Goal: Transaction & Acquisition: Purchase product/service

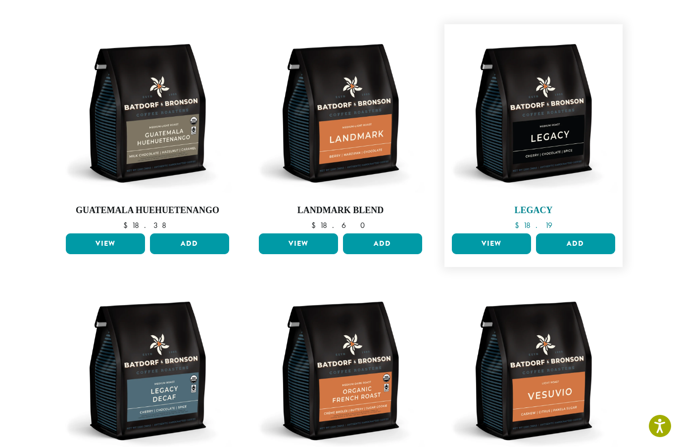
scroll to position [337, 0]
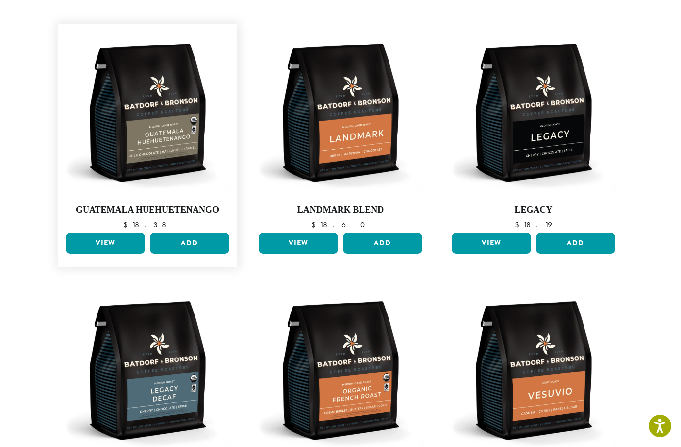
click at [122, 233] on link "View" at bounding box center [105, 243] width 79 height 21
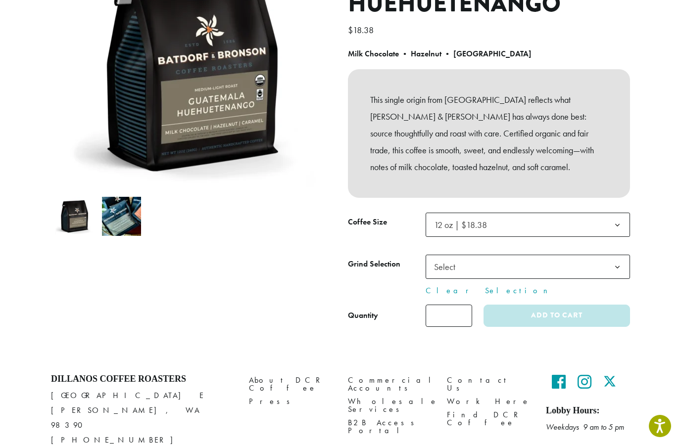
scroll to position [164, 0]
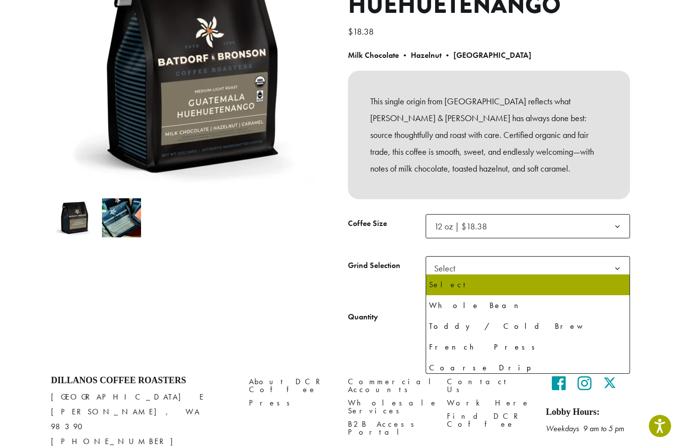
click at [446, 264] on span "Select" at bounding box center [447, 268] width 35 height 19
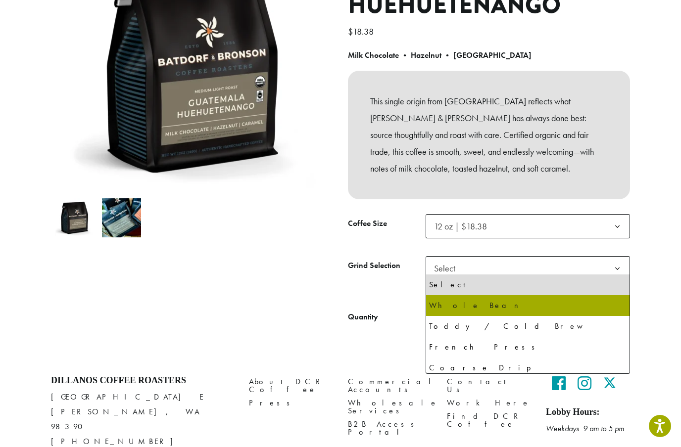
select select "**********"
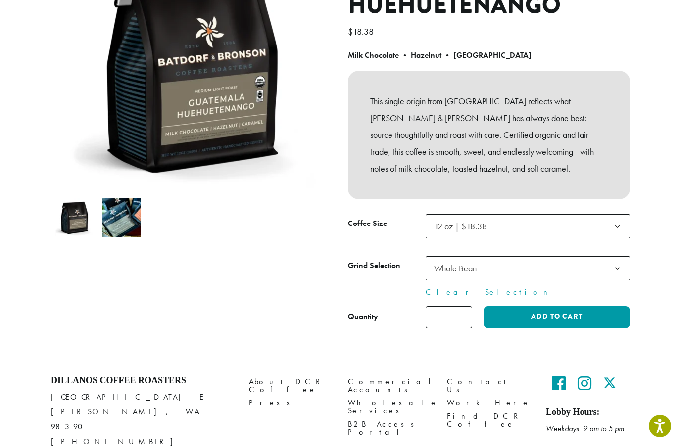
click at [518, 307] on button "Add to cart" at bounding box center [556, 317] width 146 height 22
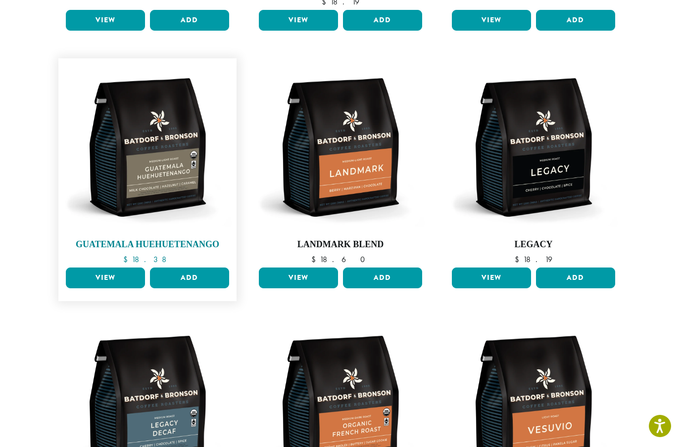
scroll to position [312, 0]
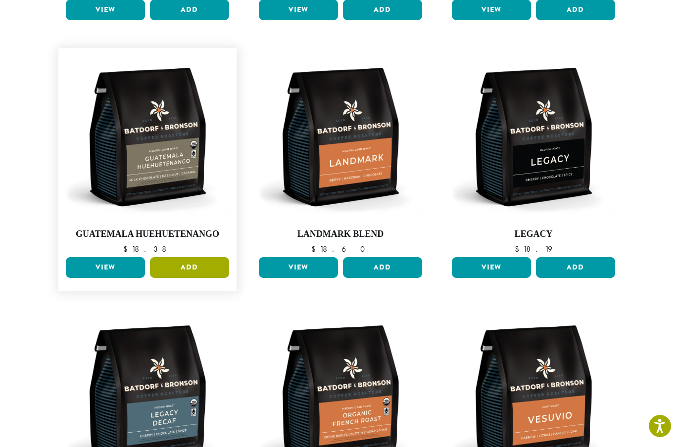
click at [190, 258] on button "Add" at bounding box center [189, 267] width 79 height 21
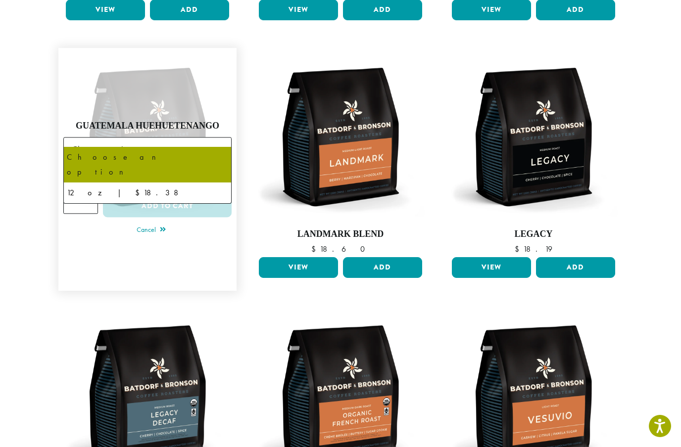
click at [168, 143] on span "Choose an option" at bounding box center [147, 150] width 168 height 24
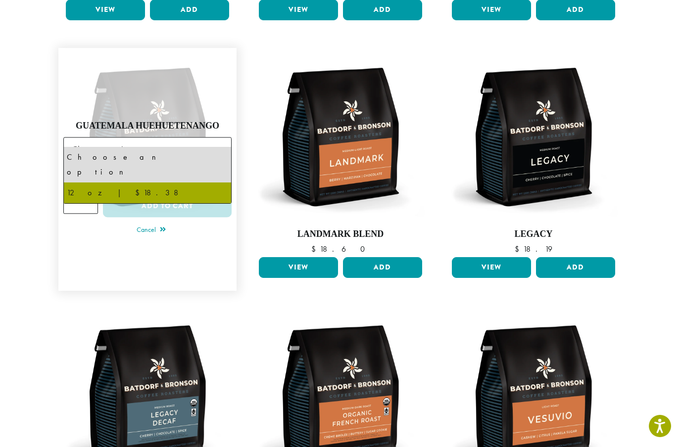
select select "*********"
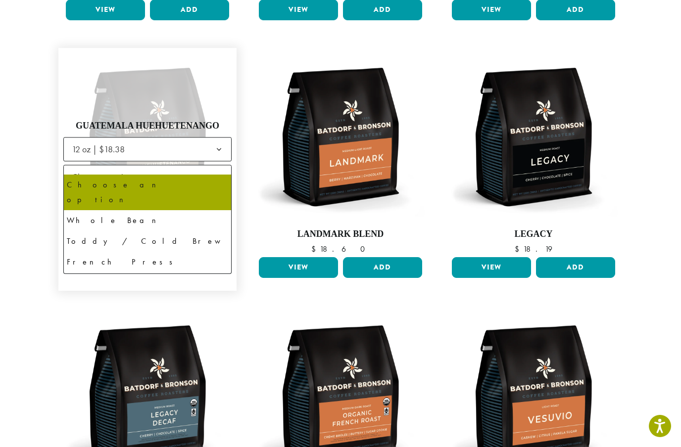
click at [153, 165] on span "Choose an option" at bounding box center [147, 177] width 168 height 24
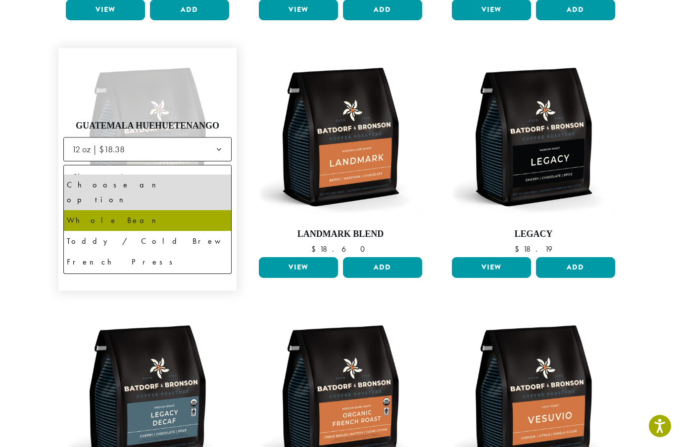
select select "**********"
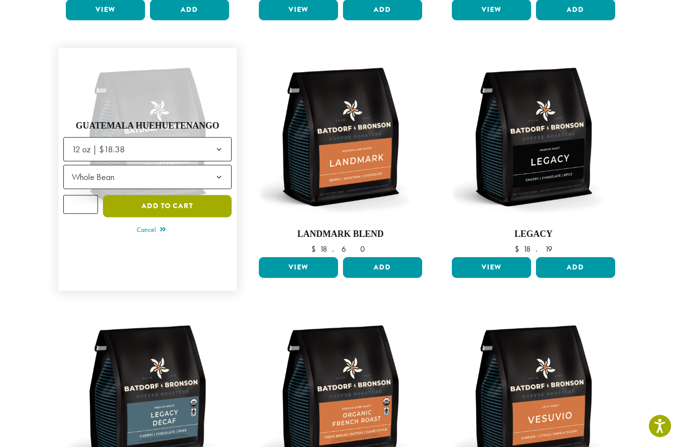
click at [143, 195] on button "Add to cart" at bounding box center [167, 206] width 129 height 22
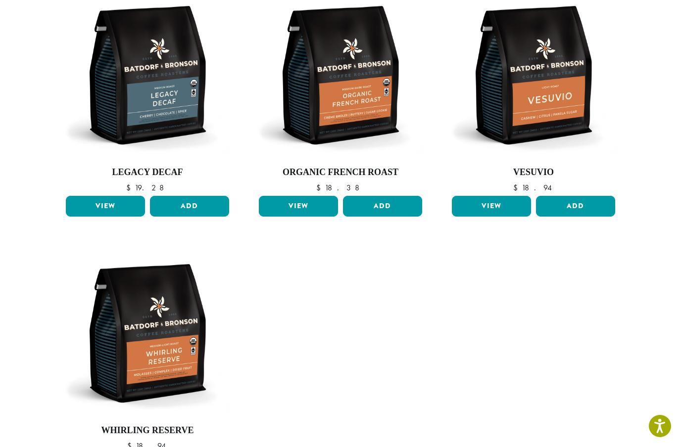
scroll to position [641, 0]
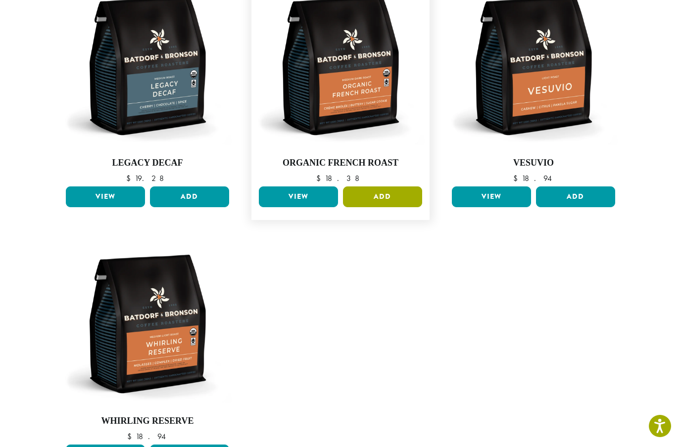
click at [368, 188] on button "Add" at bounding box center [382, 197] width 79 height 21
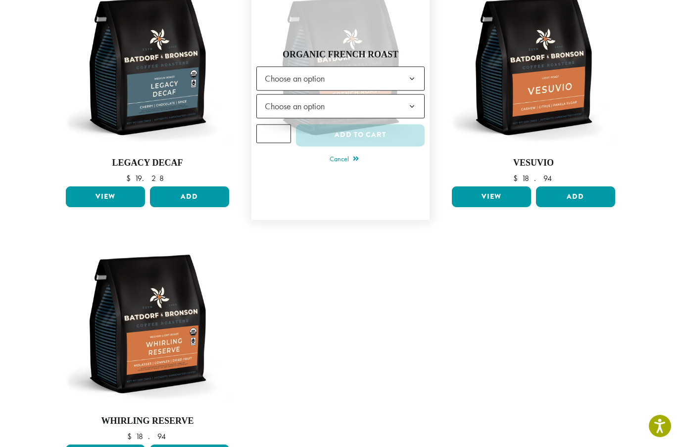
click at [323, 69] on span "Choose an option" at bounding box center [298, 78] width 74 height 19
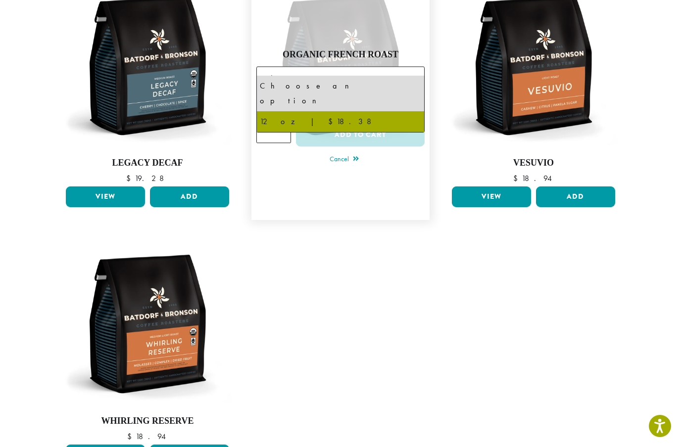
select select "*********"
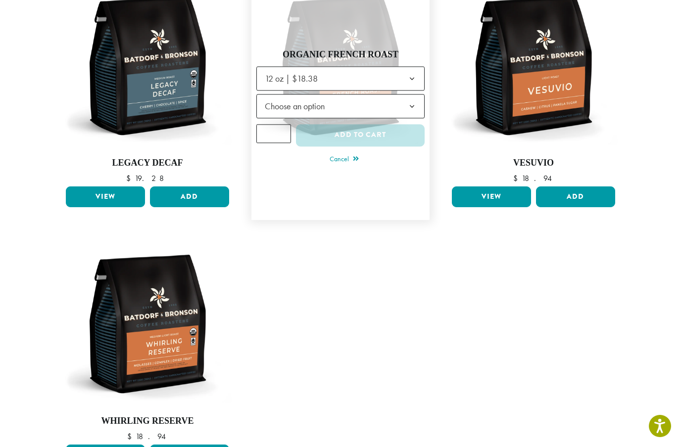
click at [309, 98] on span "Choose an option" at bounding box center [298, 105] width 74 height 19
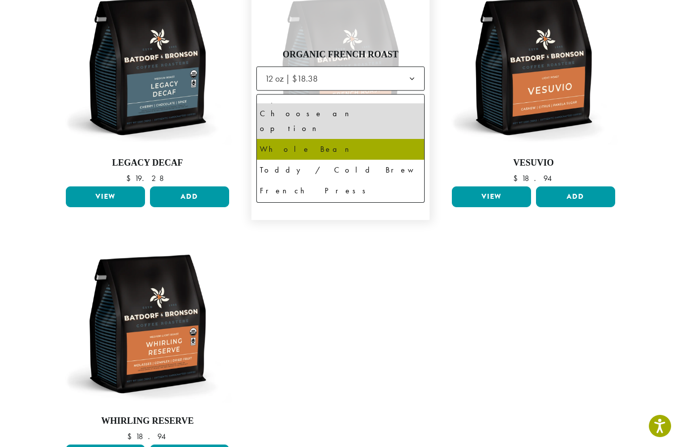
select select "**********"
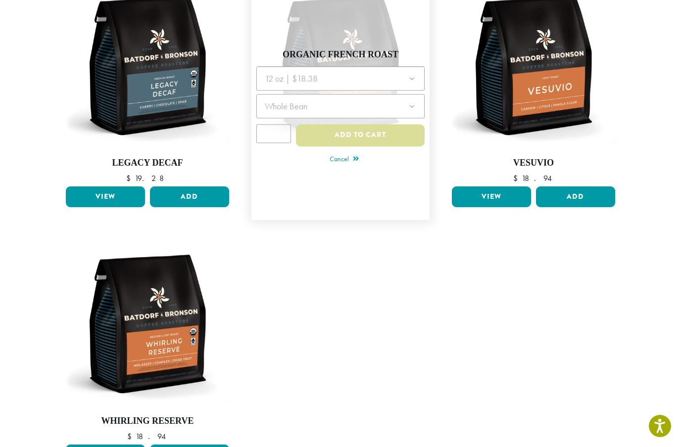
click at [355, 125] on div at bounding box center [340, 109] width 168 height 87
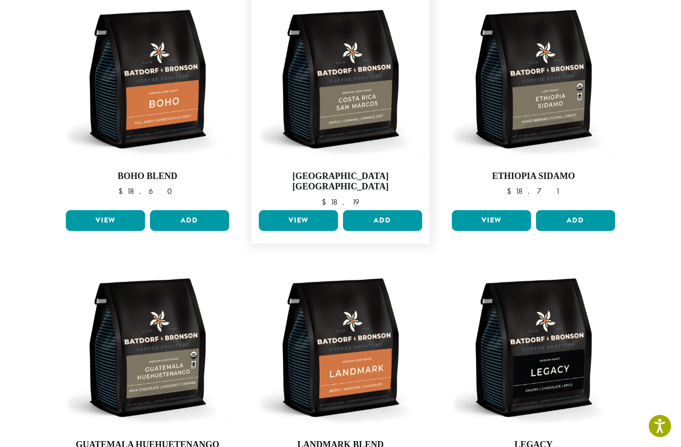
scroll to position [0, 0]
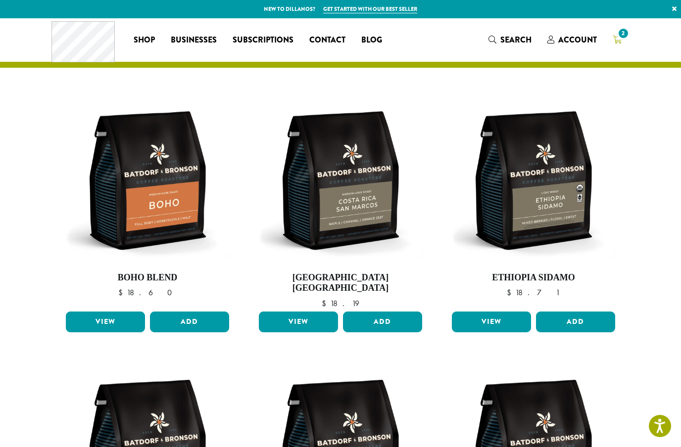
click at [619, 35] on span "2" at bounding box center [623, 33] width 13 height 13
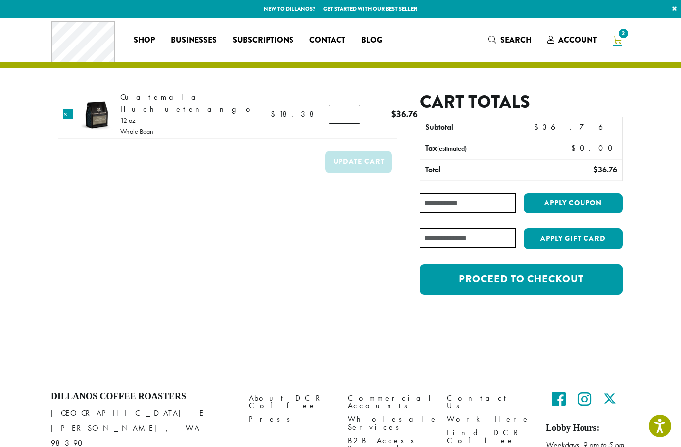
click at [329, 109] on input "*" at bounding box center [345, 114] width 32 height 19
drag, startPoint x: 315, startPoint y: 109, endPoint x: 292, endPoint y: 109, distance: 22.3
click at [324, 109] on td "Guatemala Huehuetenango quantity *" at bounding box center [348, 115] width 49 height 28
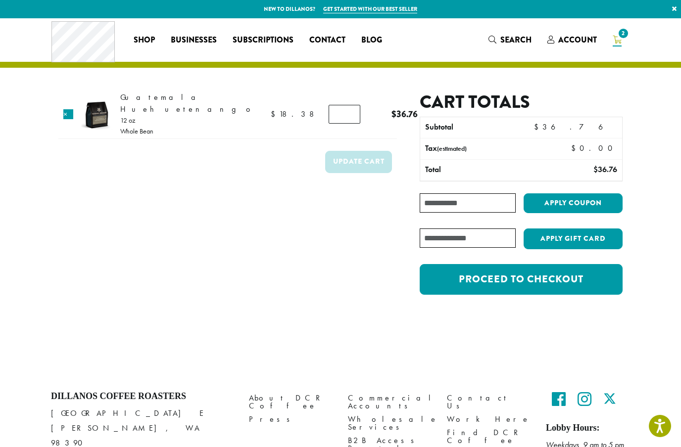
click at [329, 114] on input "*" at bounding box center [345, 114] width 32 height 19
type input "*"
click at [340, 151] on button "Update cart" at bounding box center [358, 162] width 67 height 22
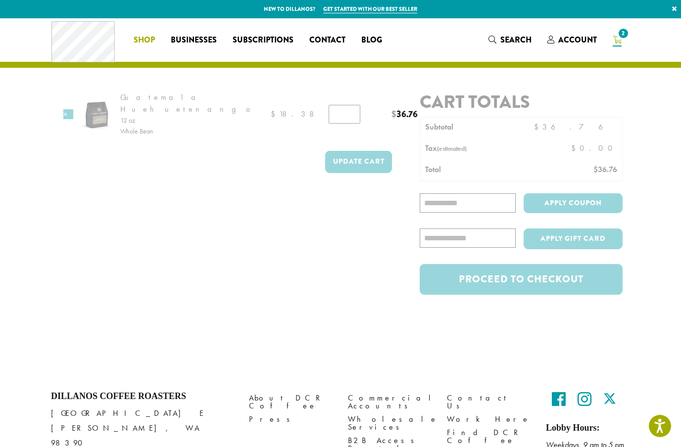
click at [142, 43] on span "Shop" at bounding box center [144, 40] width 21 height 12
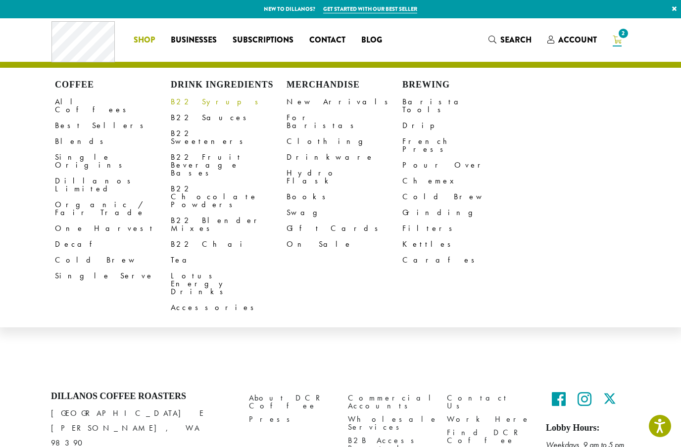
click at [187, 102] on link "B22 Syrups" at bounding box center [229, 102] width 116 height 16
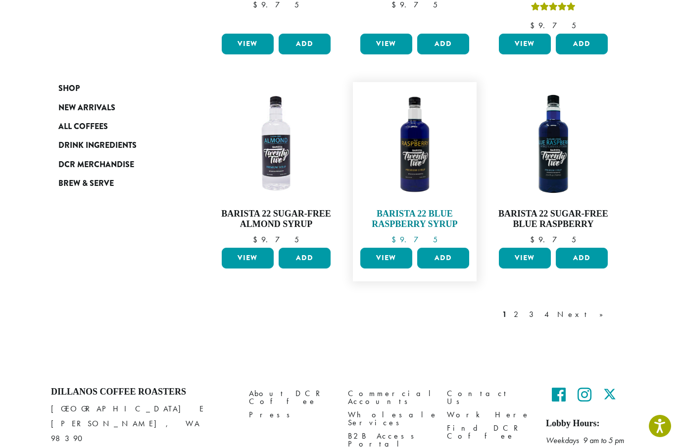
scroll to position [803, 0]
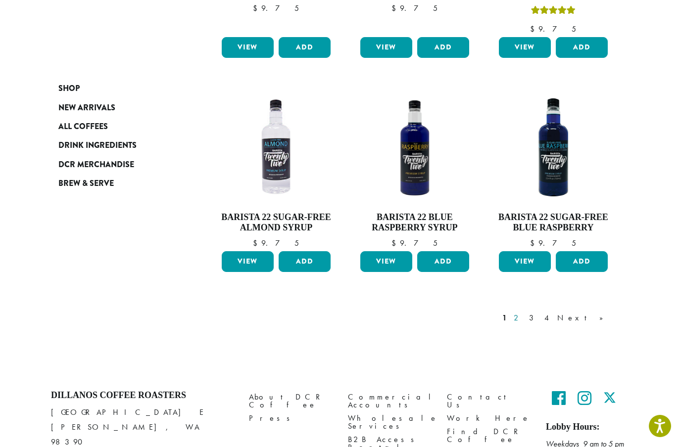
click at [524, 312] on link "2" at bounding box center [518, 318] width 12 height 12
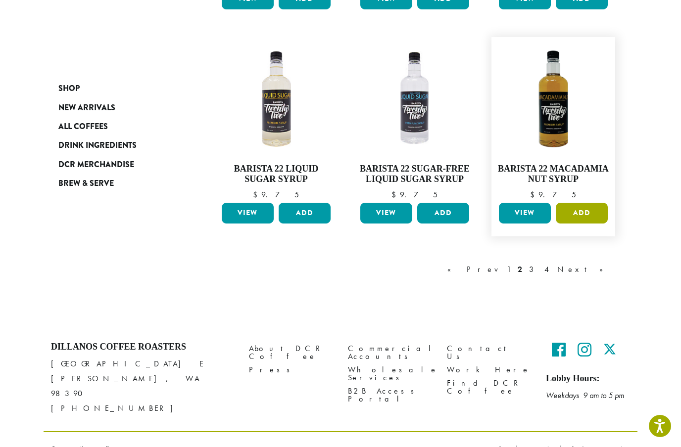
scroll to position [817, 0]
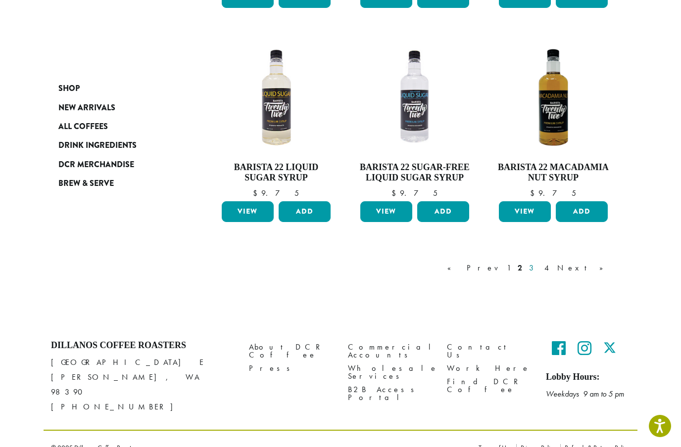
click at [539, 265] on link "3" at bounding box center [533, 268] width 12 height 12
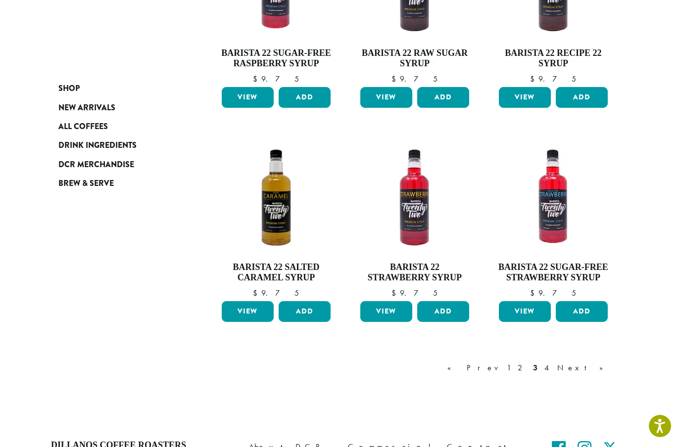
scroll to position [698, 0]
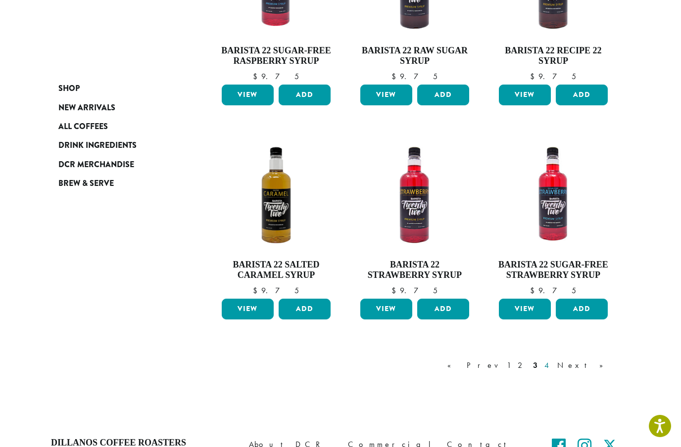
click at [552, 363] on link "4" at bounding box center [547, 366] width 10 height 12
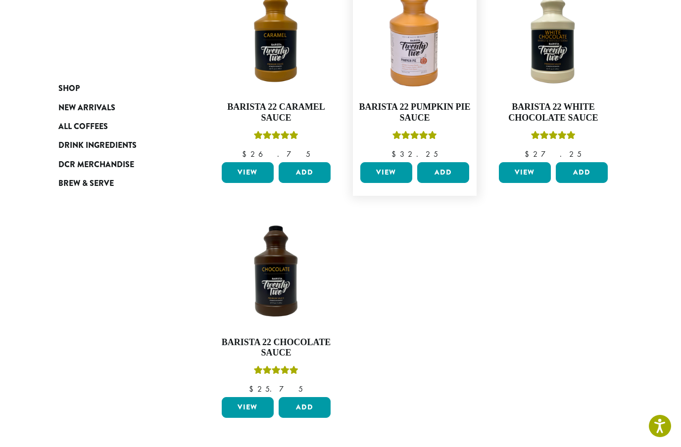
scroll to position [407, 0]
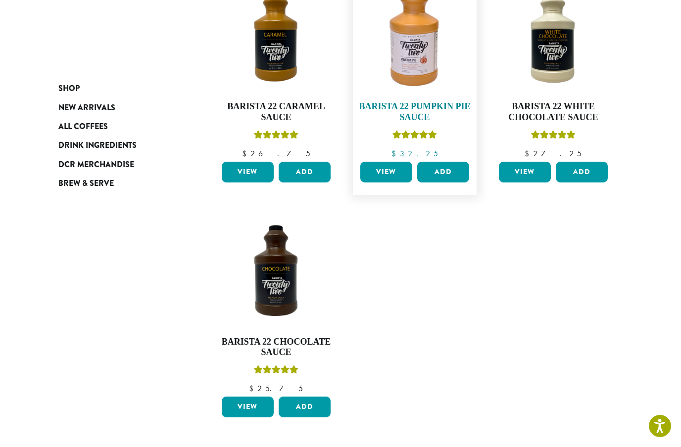
click at [413, 115] on h4 "Barista 22 Pumpkin Pie Sauce" at bounding box center [415, 111] width 114 height 21
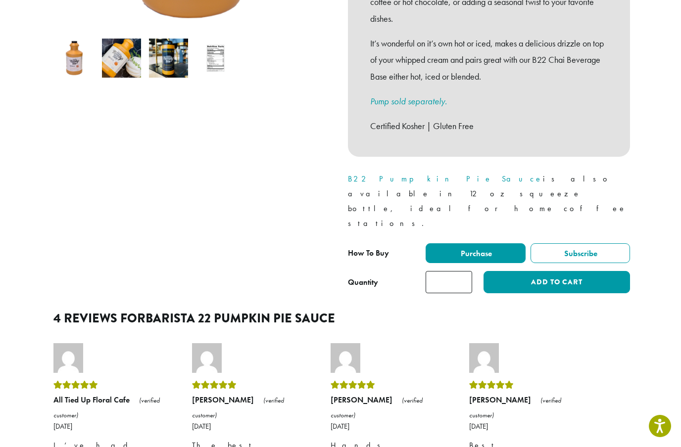
scroll to position [295, 0]
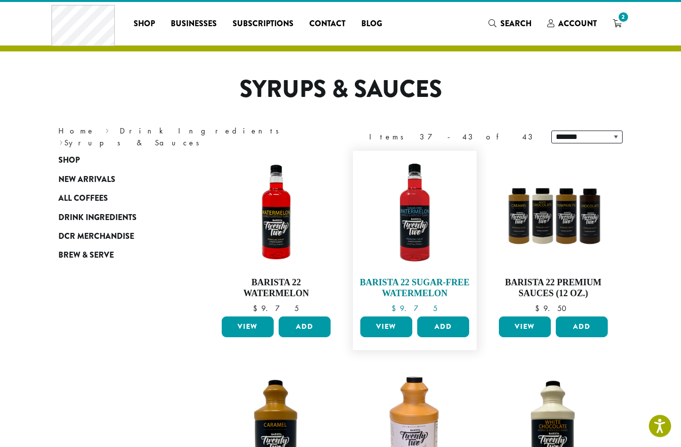
scroll to position [21, 0]
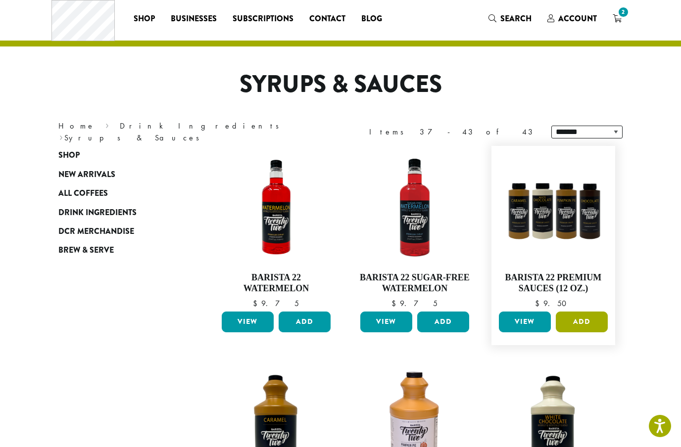
click at [580, 320] on button "Add" at bounding box center [582, 322] width 52 height 21
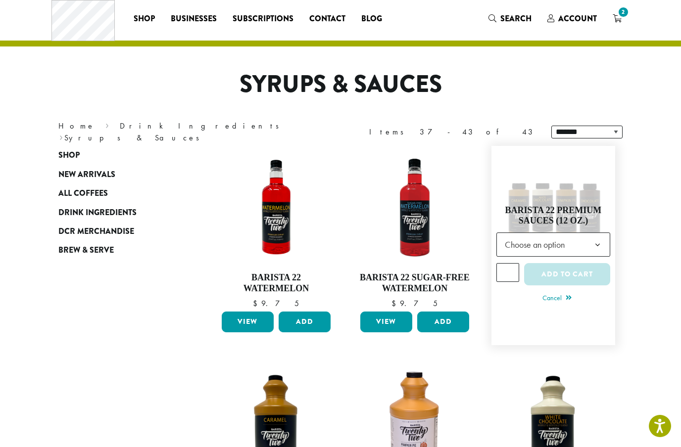
click at [558, 250] on span "Choose an option" at bounding box center [538, 244] width 74 height 19
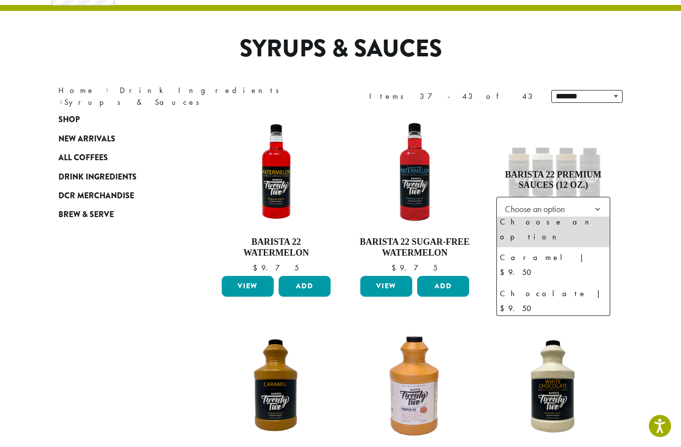
scroll to position [57, 0]
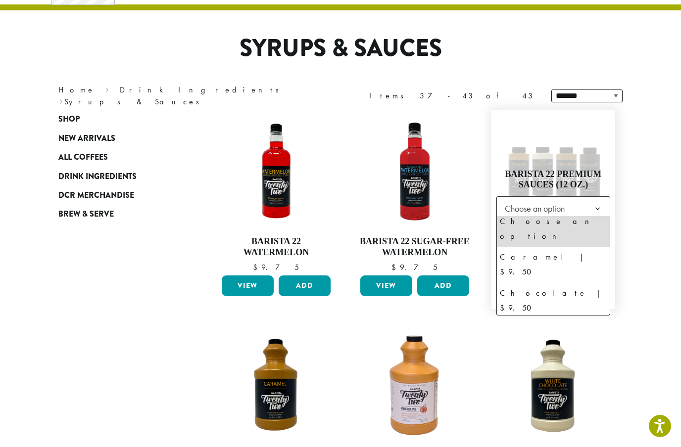
select select "**********"
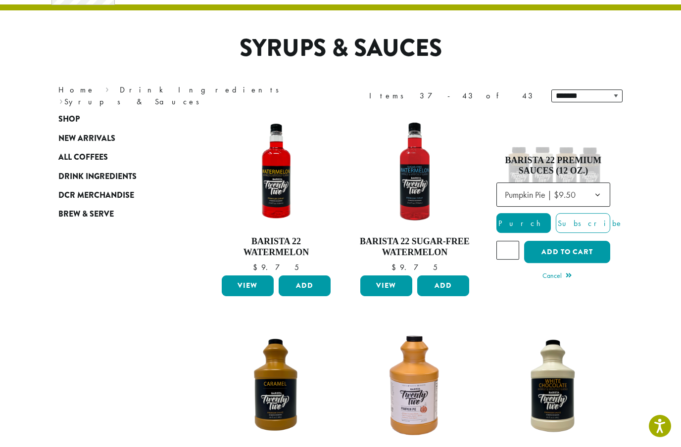
click at [577, 248] on button "Add to cart" at bounding box center [567, 252] width 86 height 22
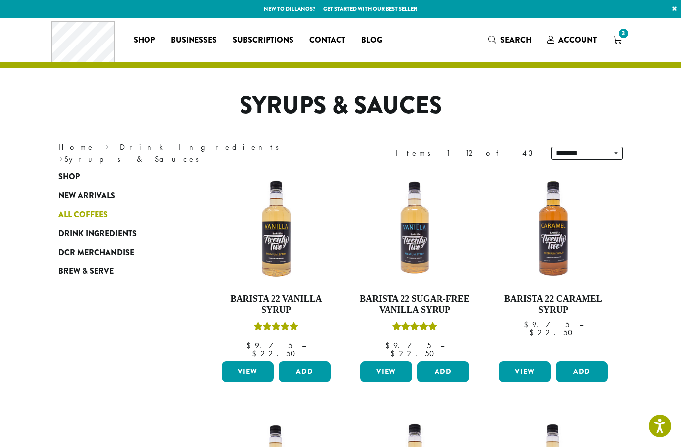
click at [84, 217] on span "All Coffees" at bounding box center [82, 215] width 49 height 12
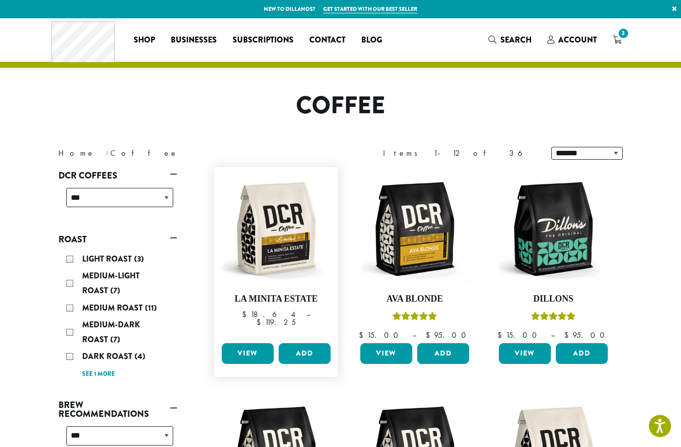
click at [257, 354] on link "View" at bounding box center [248, 353] width 52 height 21
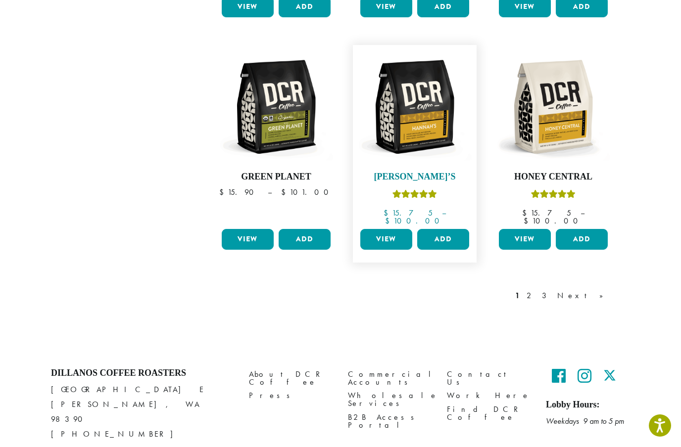
scroll to position [818, 0]
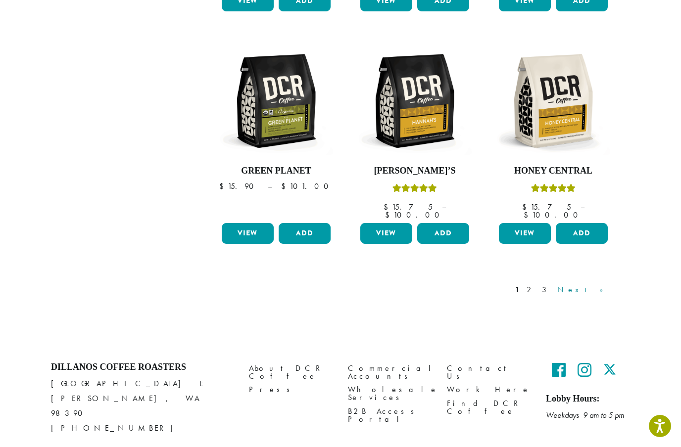
click at [599, 284] on link "Next »" at bounding box center [583, 290] width 57 height 12
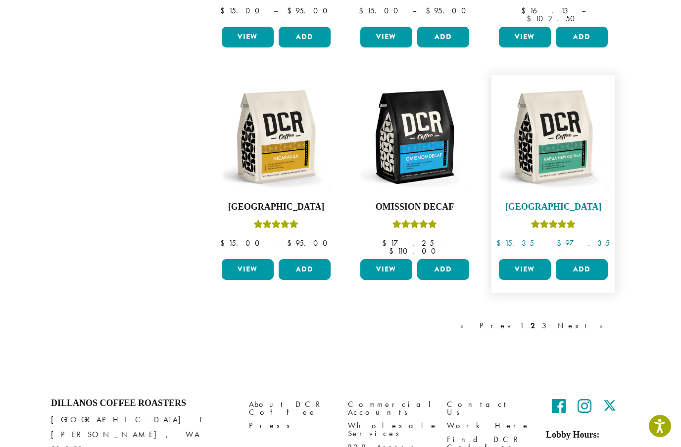
scroll to position [792, 0]
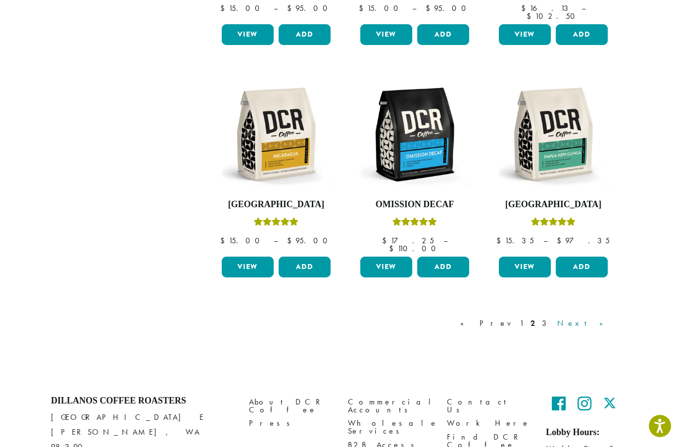
click at [603, 318] on link "Next »" at bounding box center [583, 324] width 57 height 12
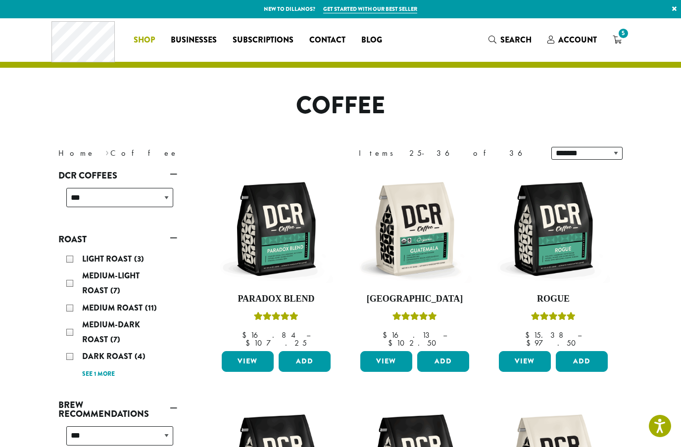
click at [134, 38] on span "Shop" at bounding box center [144, 40] width 21 height 12
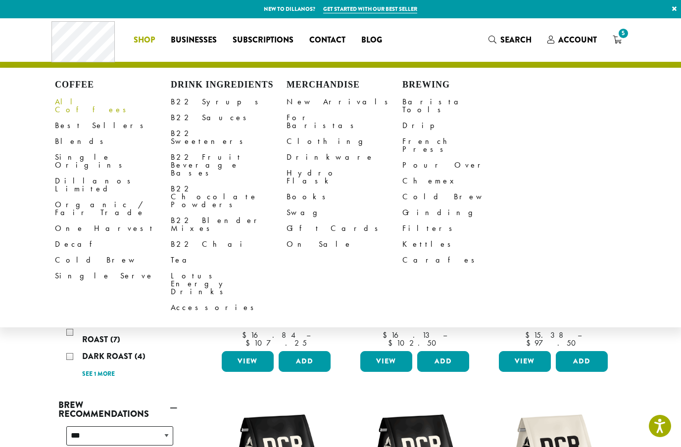
click at [70, 98] on link "All Coffees" at bounding box center [113, 106] width 116 height 24
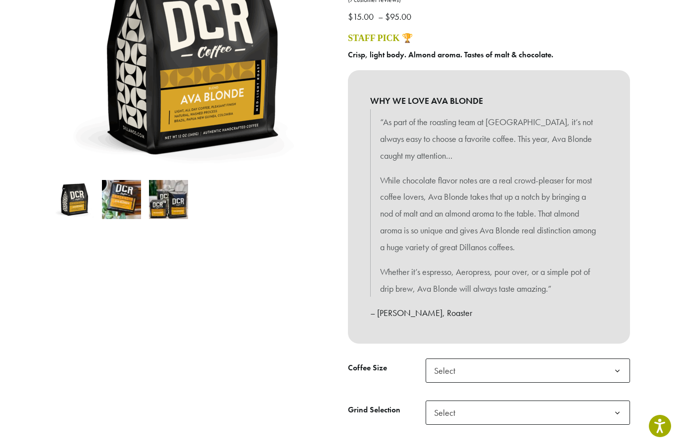
scroll to position [345, 0]
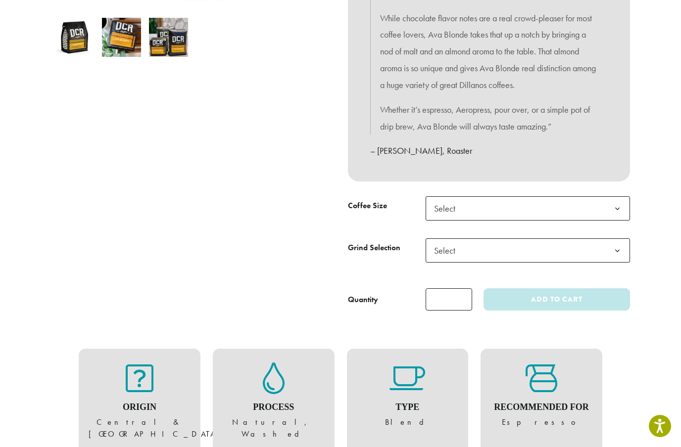
click at [471, 197] on span "Select" at bounding box center [528, 208] width 204 height 24
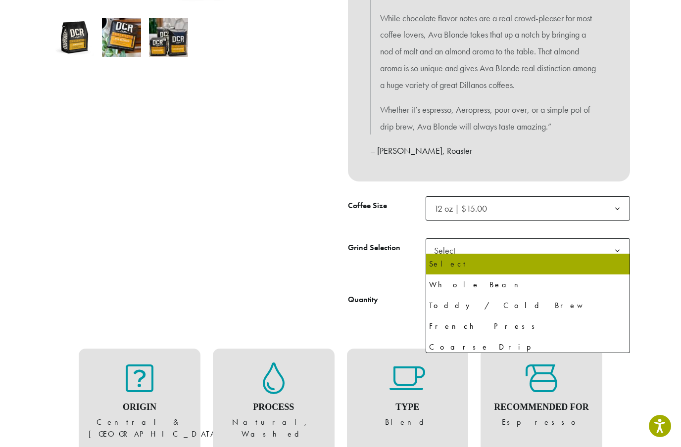
click at [463, 242] on span "Select" at bounding box center [447, 250] width 35 height 19
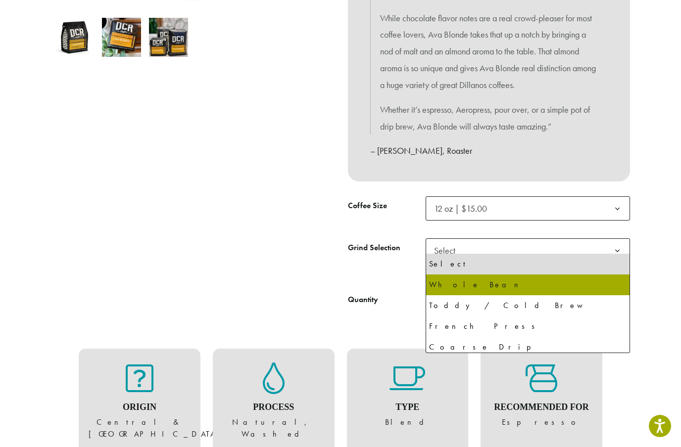
select select "*********"
select select "**********"
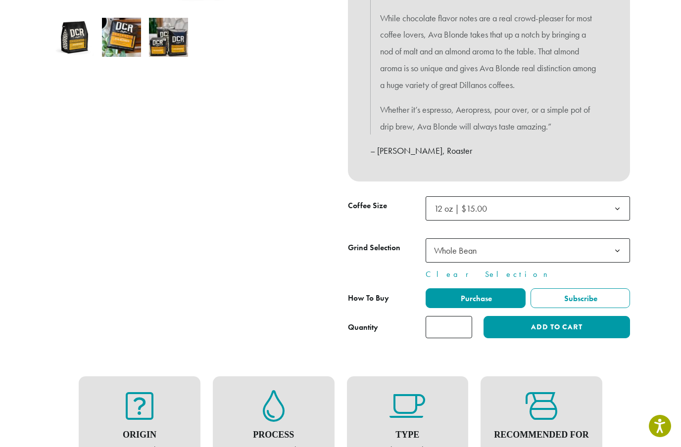
click at [537, 325] on button "Add to cart" at bounding box center [556, 327] width 146 height 22
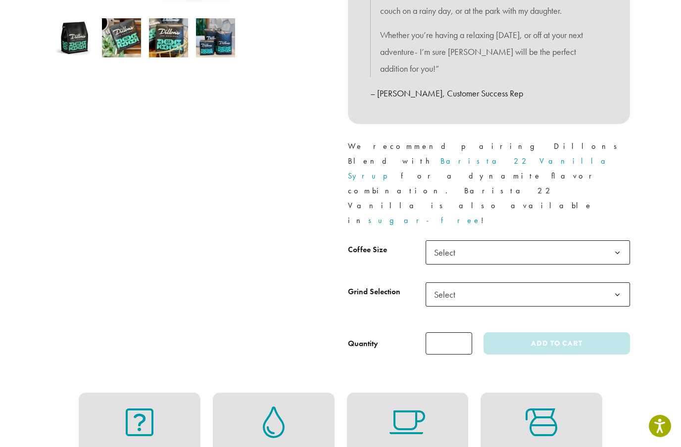
scroll to position [373, 0]
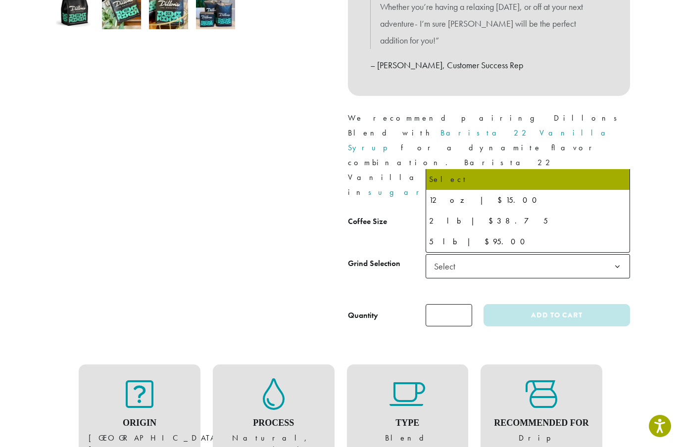
click at [453, 215] on span "Select" at bounding box center [447, 224] width 35 height 19
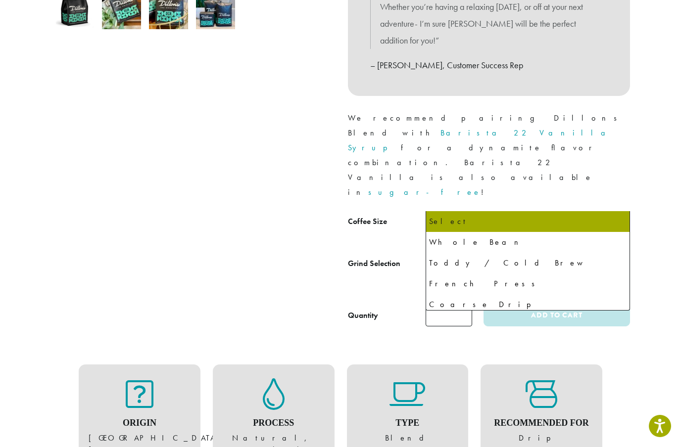
click at [456, 257] on span "Select" at bounding box center [447, 266] width 35 height 19
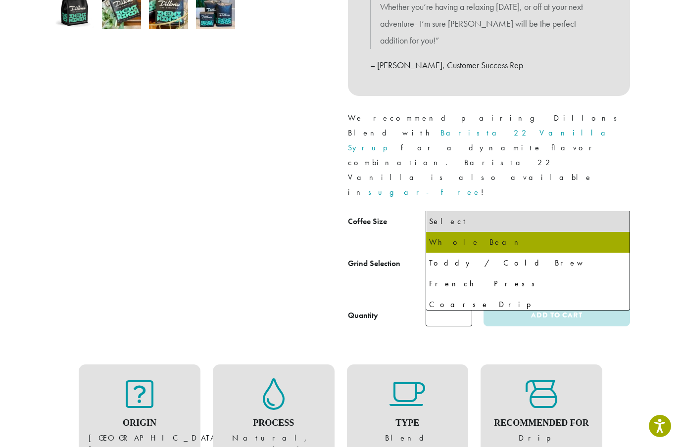
select select "*********"
select select "**********"
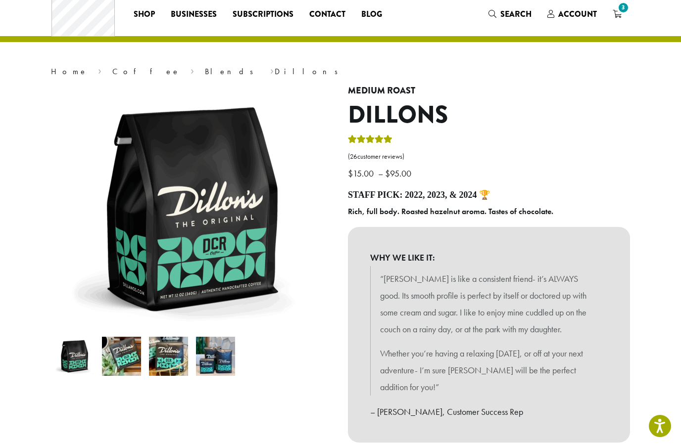
scroll to position [0, 0]
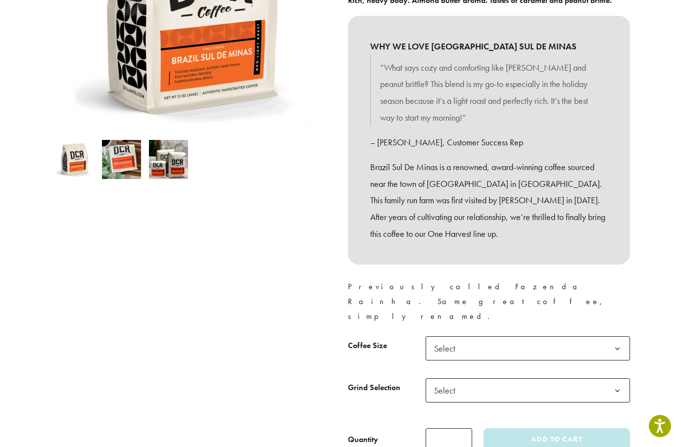
scroll to position [258, 0]
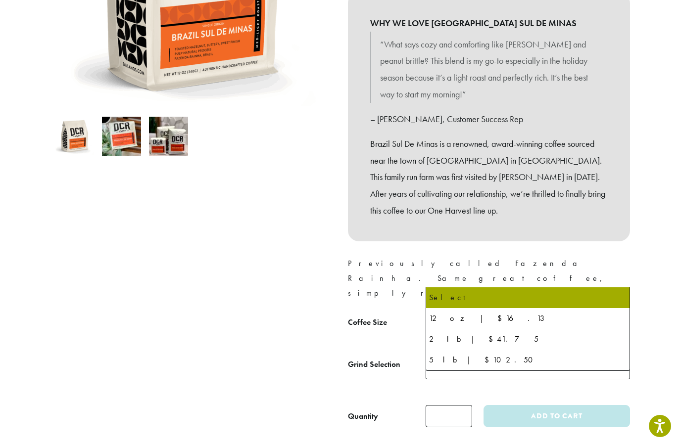
click at [478, 313] on span "Select" at bounding box center [528, 325] width 204 height 24
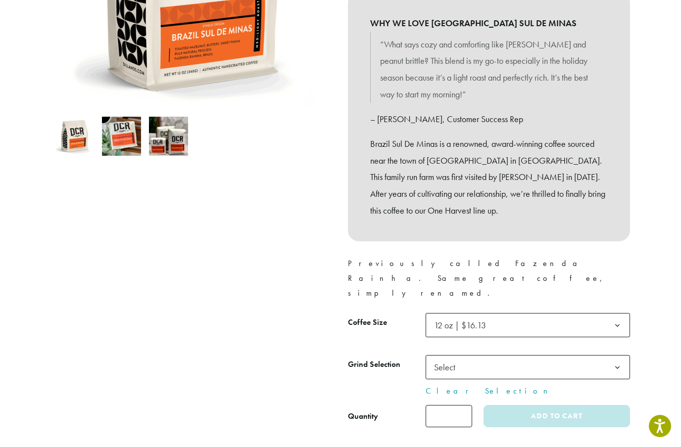
click at [474, 355] on span "Select" at bounding box center [528, 367] width 204 height 24
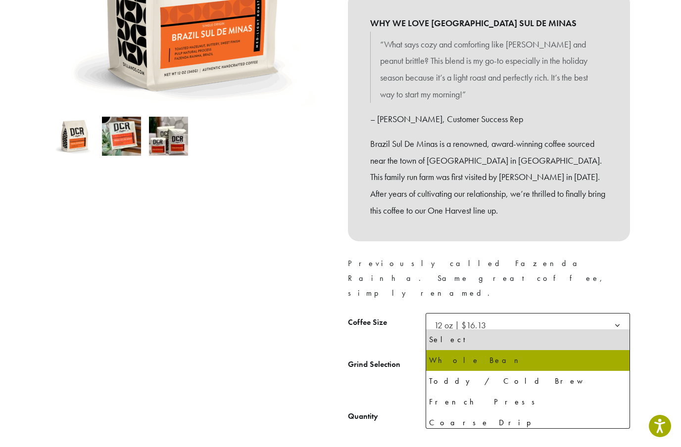
select select "*********"
select select "**********"
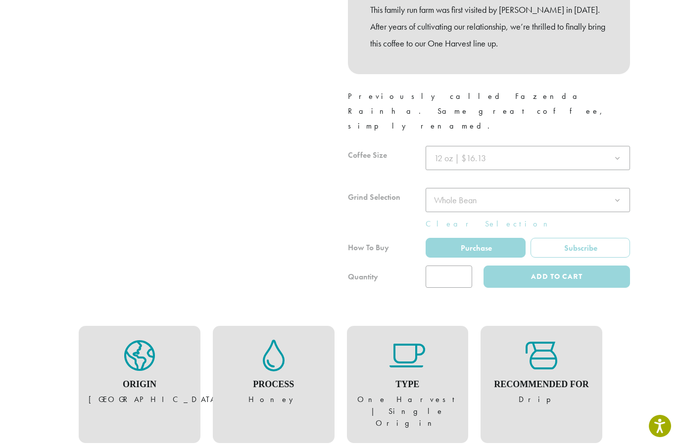
scroll to position [427, 0]
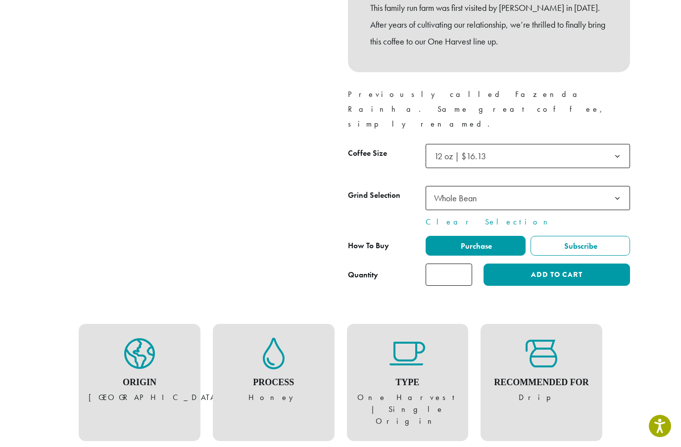
click at [543, 264] on button "Add to cart" at bounding box center [556, 275] width 146 height 22
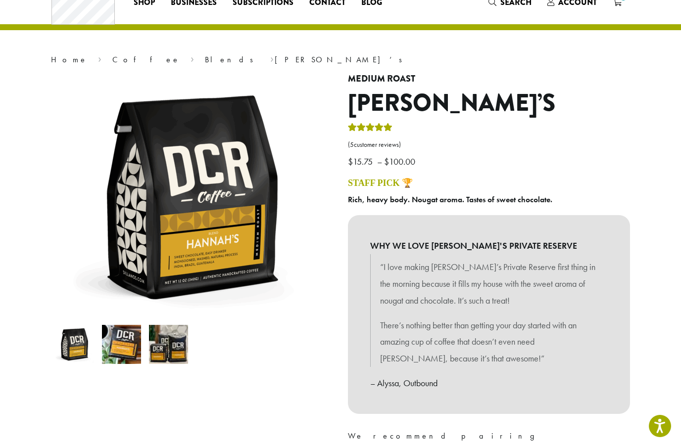
scroll to position [31, 0]
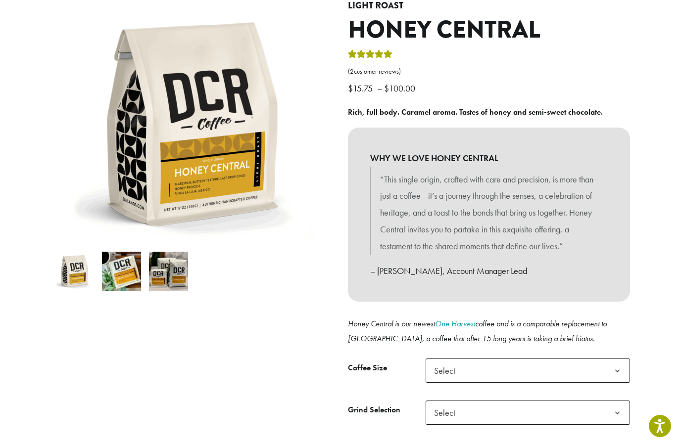
scroll to position [90, 0]
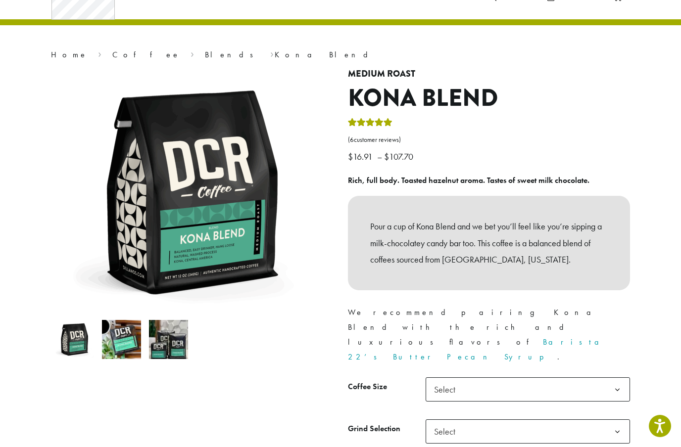
scroll to position [34, 0]
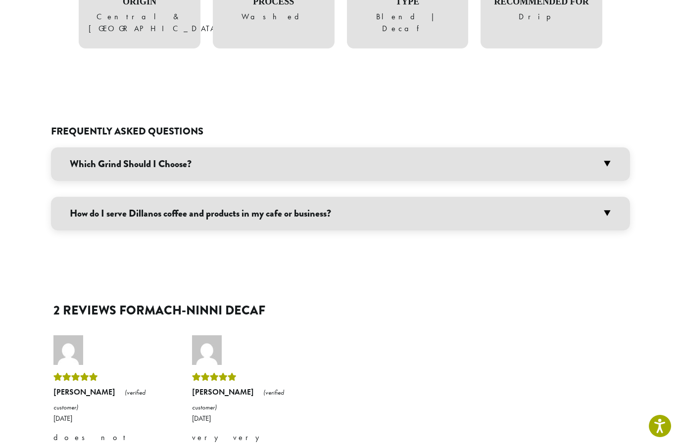
scroll to position [622, 0]
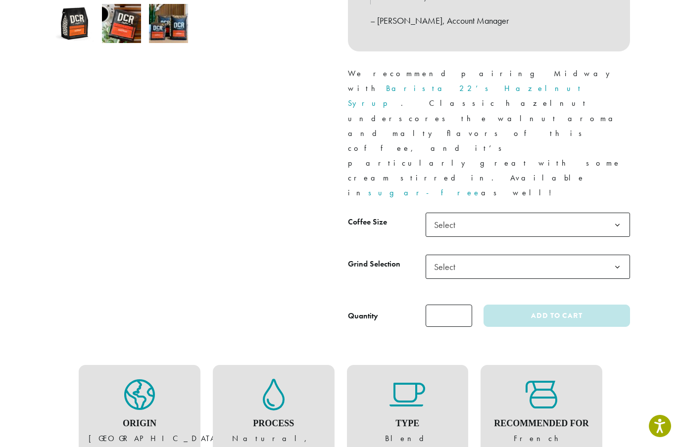
scroll to position [350, 0]
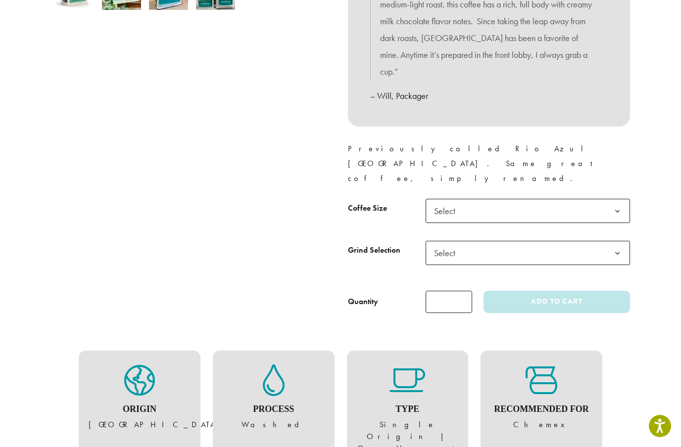
scroll to position [444, 0]
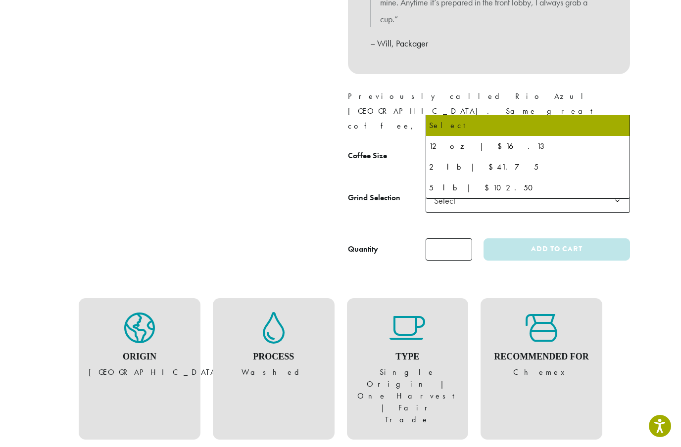
click at [448, 149] on span "Select" at bounding box center [447, 158] width 35 height 19
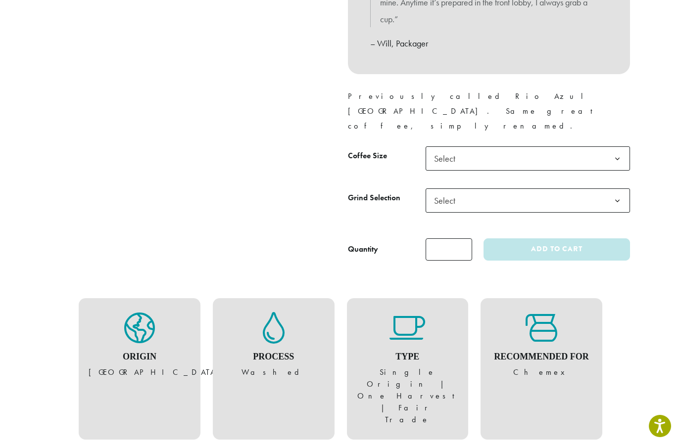
click at [465, 149] on span "Select" at bounding box center [447, 158] width 35 height 19
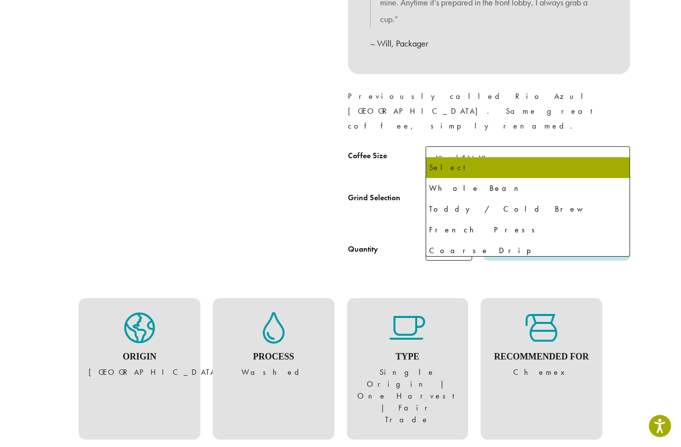
click at [464, 191] on span "Select" at bounding box center [447, 200] width 35 height 19
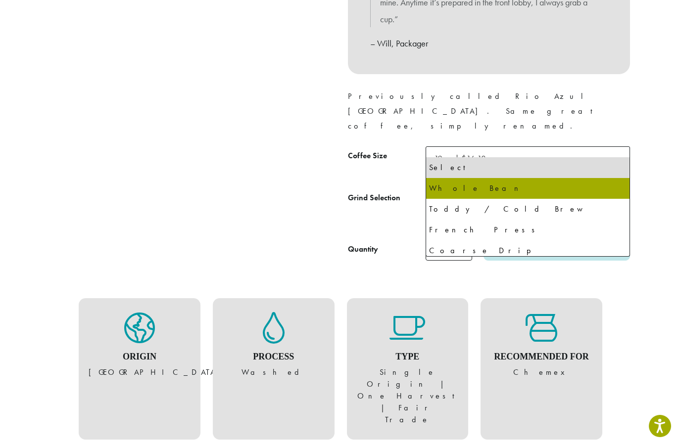
select select "*********"
select select "**********"
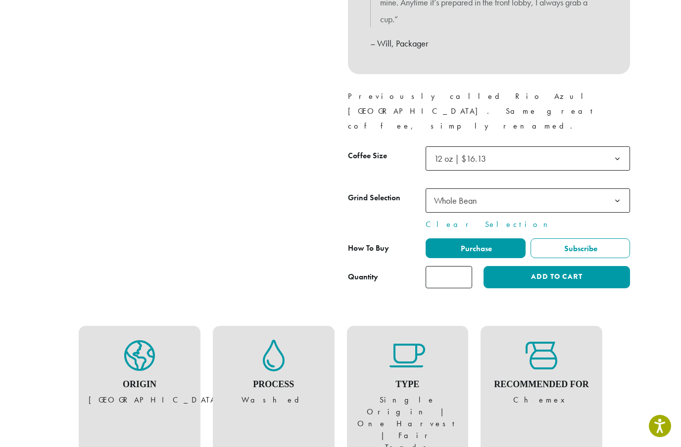
click at [546, 266] on button "Add to cart" at bounding box center [556, 277] width 146 height 22
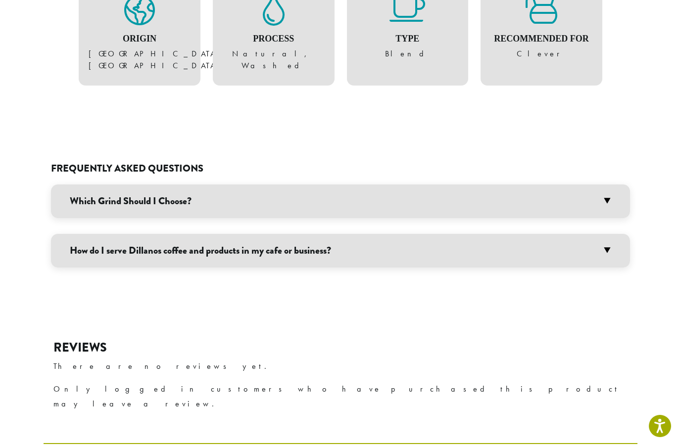
scroll to position [412, 0]
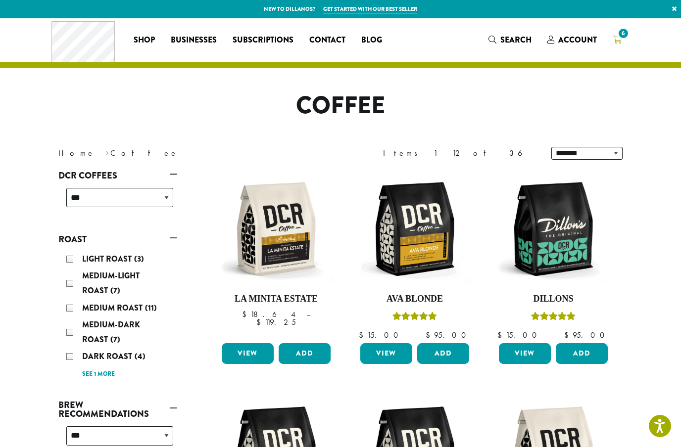
click at [618, 42] on icon "6" at bounding box center [617, 40] width 9 height 8
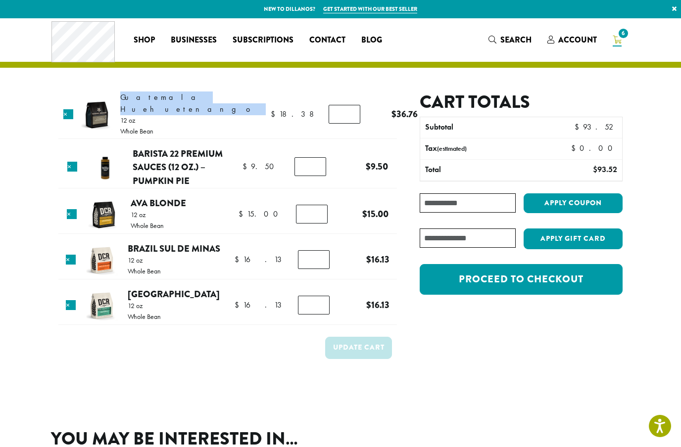
drag, startPoint x: 129, startPoint y: 97, endPoint x: 180, endPoint y: 103, distance: 51.3
click at [180, 103] on tr "× Guatemala Huehuetenango 12 oz Whole Bean $ 18.38 $ 18.38 Guatemala Huehuetena…" at bounding box center [227, 116] width 338 height 48
click at [185, 97] on span "Guatemala Huehuetenango" at bounding box center [188, 103] width 136 height 22
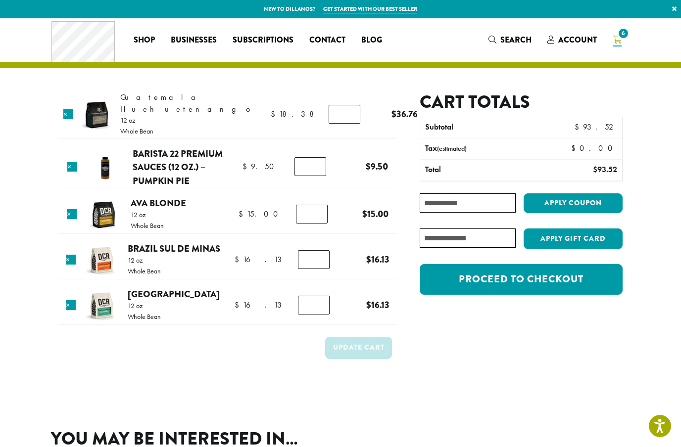
click at [109, 111] on img at bounding box center [97, 115] width 32 height 32
click at [180, 99] on span "Guatemala Huehuetenango" at bounding box center [188, 103] width 136 height 22
click at [195, 96] on span "Guatemala Huehuetenango" at bounding box center [188, 103] width 136 height 22
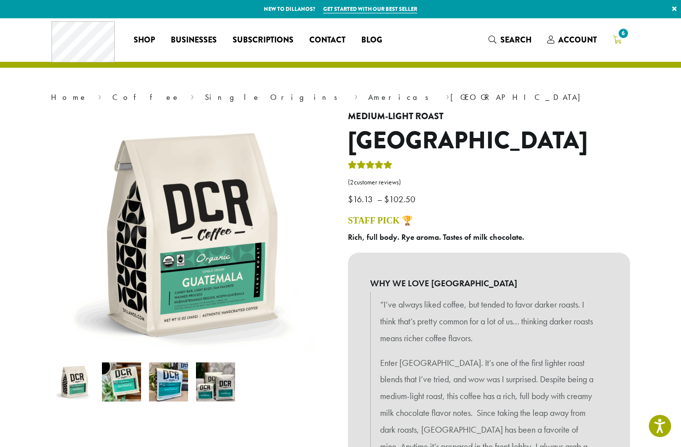
click at [615, 40] on icon "6" at bounding box center [617, 40] width 9 height 8
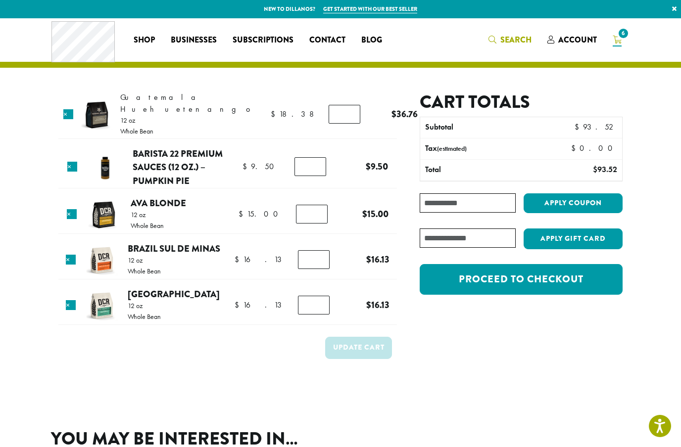
click at [494, 41] on icon "Search" at bounding box center [492, 40] width 8 height 8
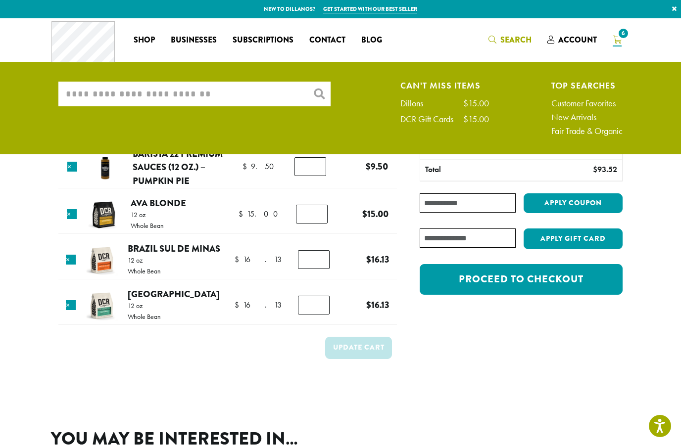
click at [224, 94] on input "What are you searching for?" at bounding box center [194, 94] width 272 height 25
paste input "**********"
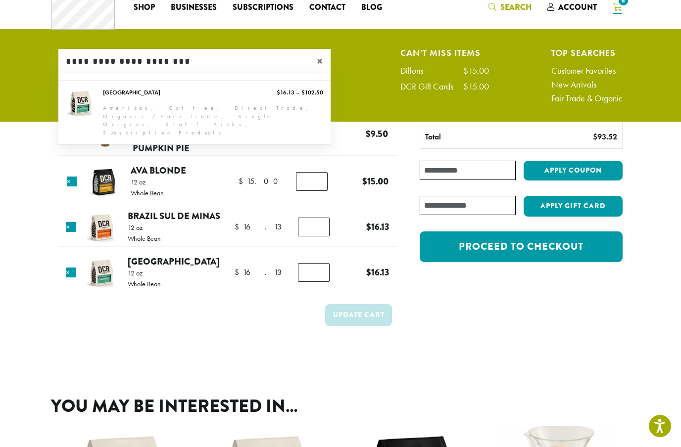
scroll to position [37, 0]
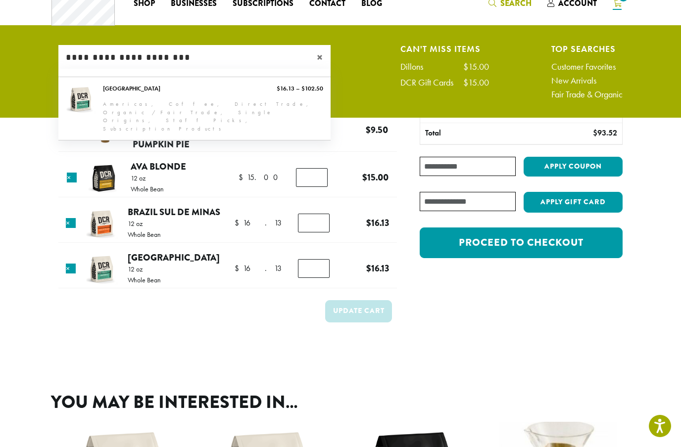
drag, startPoint x: 113, startPoint y: 60, endPoint x: 46, endPoint y: 49, distance: 68.1
click at [46, 48] on li "**********" at bounding box center [341, 74] width 594 height 59
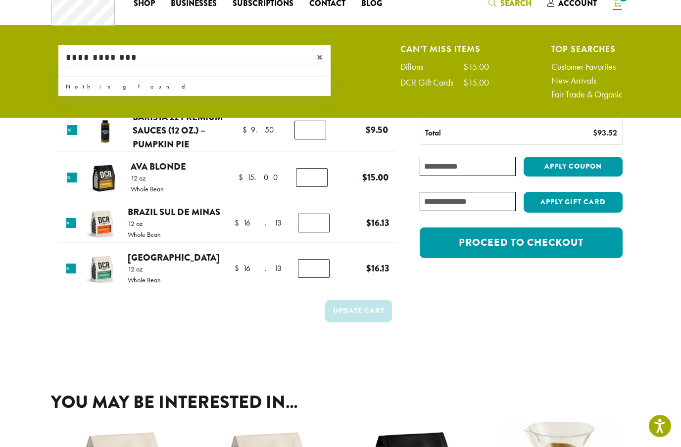
type input "**********"
click at [348, 47] on div "**********" at bounding box center [340, 74] width 579 height 59
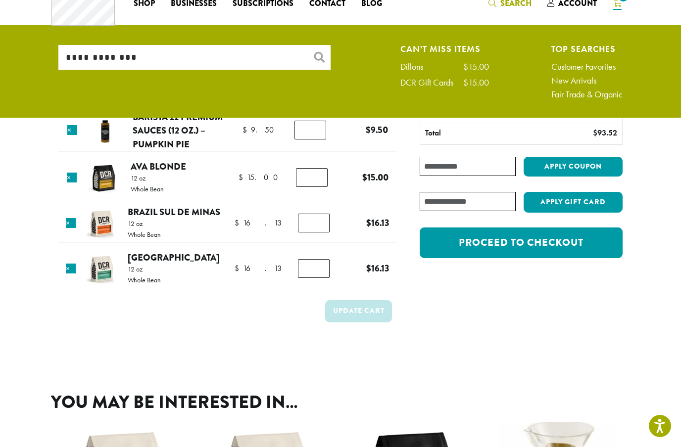
scroll to position [0, 0]
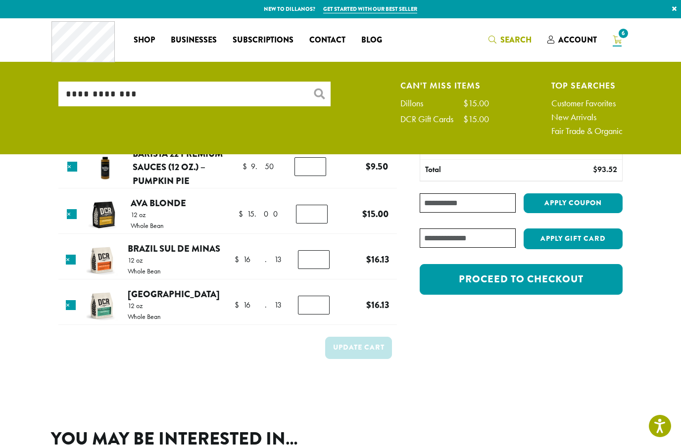
click at [620, 35] on span "6" at bounding box center [623, 33] width 13 height 13
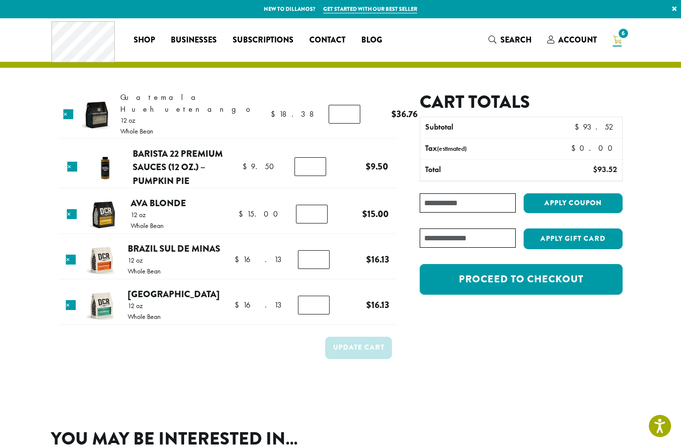
click at [329, 116] on input "*" at bounding box center [345, 114] width 32 height 19
click at [329, 109] on input "*" at bounding box center [345, 114] width 32 height 19
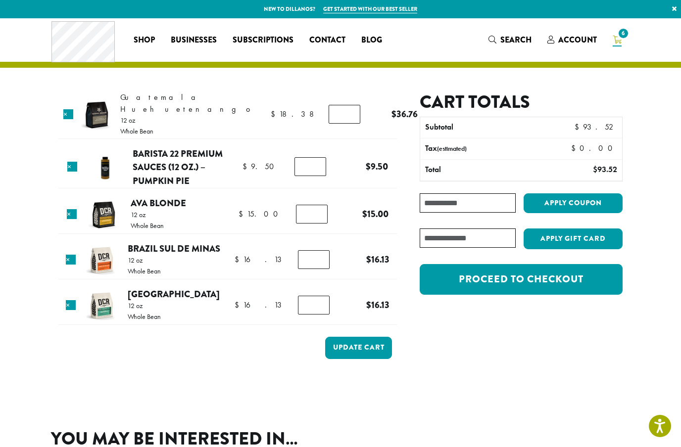
type input "*"
click at [424, 101] on h2 "Cart totals" at bounding box center [521, 102] width 203 height 21
click at [411, 95] on div "Cart totals Subtotal $ 93.52 Tax (estimated) $ 0.00 Total $ 93.52 Coupon: Apply…" at bounding box center [510, 236] width 226 height 289
click at [366, 147] on tr "× Barista 22 Premium Sauces (12 oz.) – Pumpkin Pie $ 9.50 $ 9.50 Barista 22 Pre…" at bounding box center [227, 168] width 338 height 42
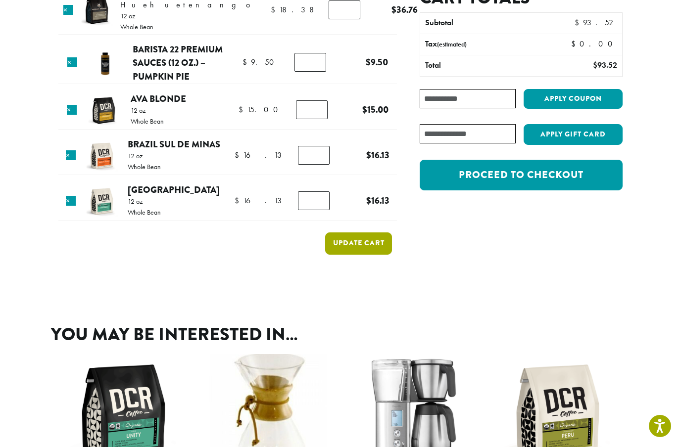
scroll to position [105, 0]
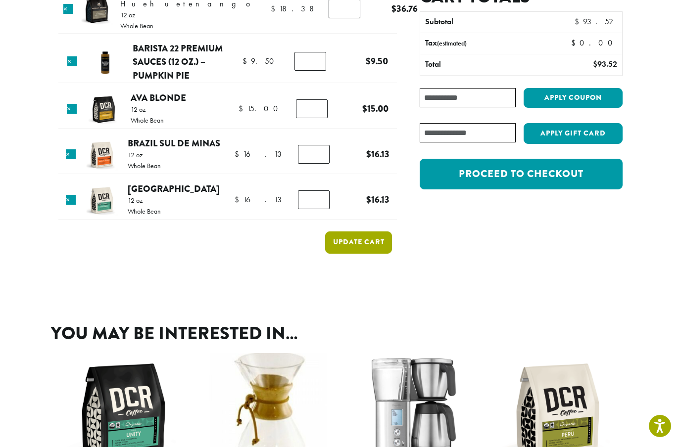
click at [352, 235] on button "Update cart" at bounding box center [358, 243] width 67 height 22
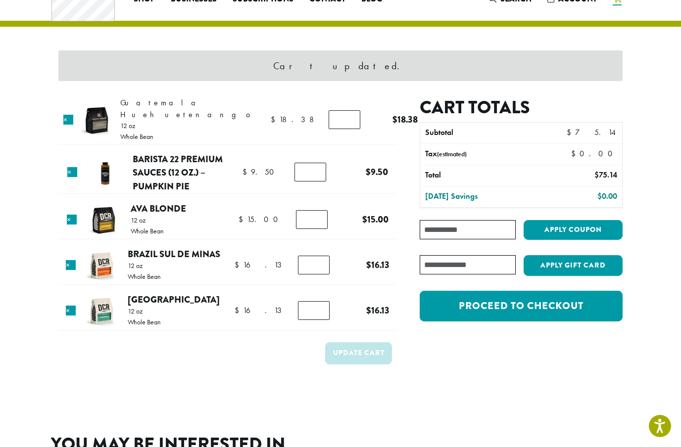
scroll to position [42, 0]
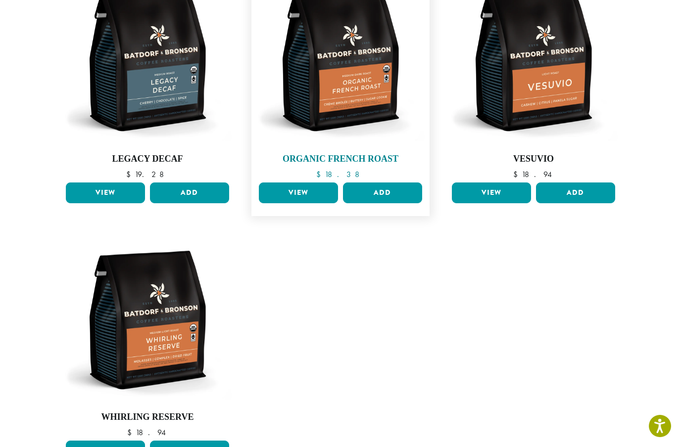
scroll to position [650, 0]
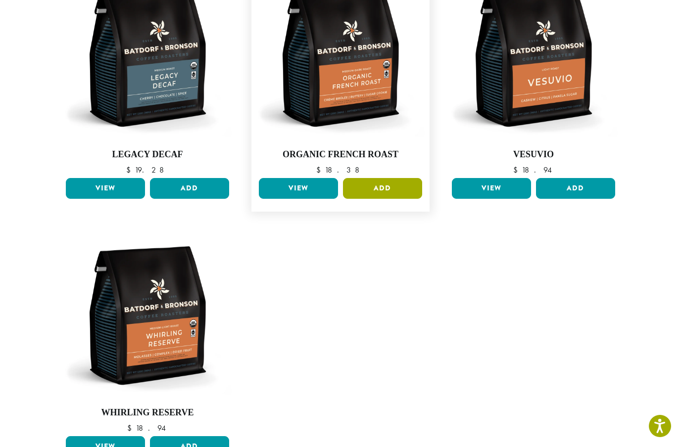
click at [369, 178] on button "Add" at bounding box center [382, 188] width 79 height 21
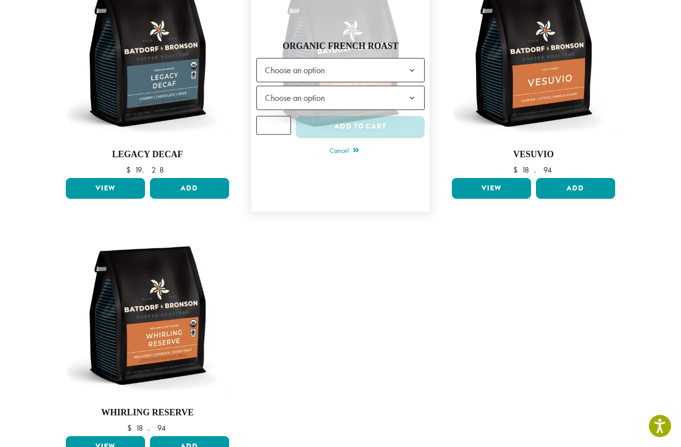
click at [344, 60] on span "Choose an option" at bounding box center [340, 70] width 168 height 24
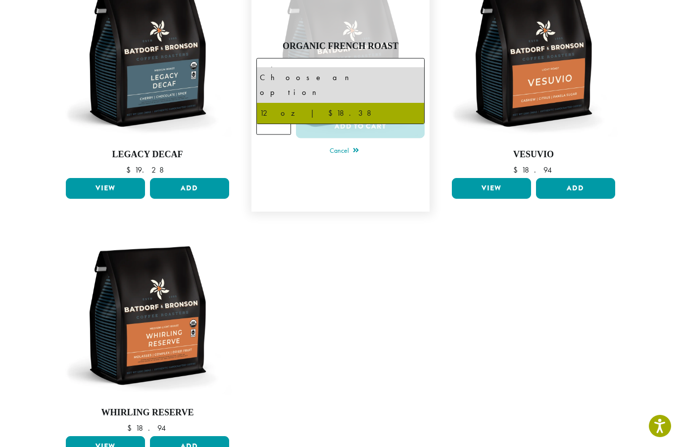
select select "*********"
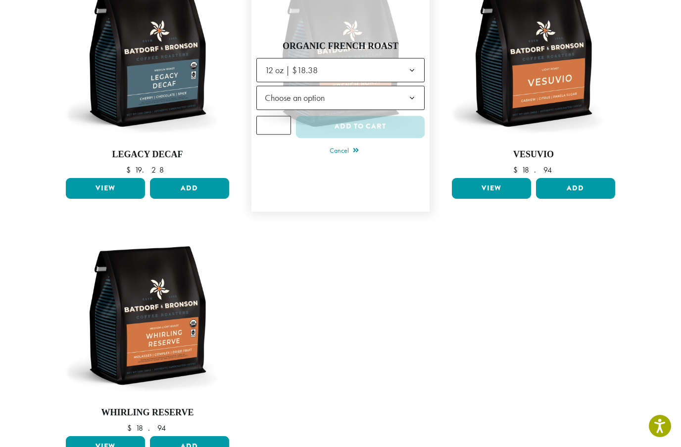
click at [321, 88] on span "Choose an option" at bounding box center [298, 97] width 74 height 19
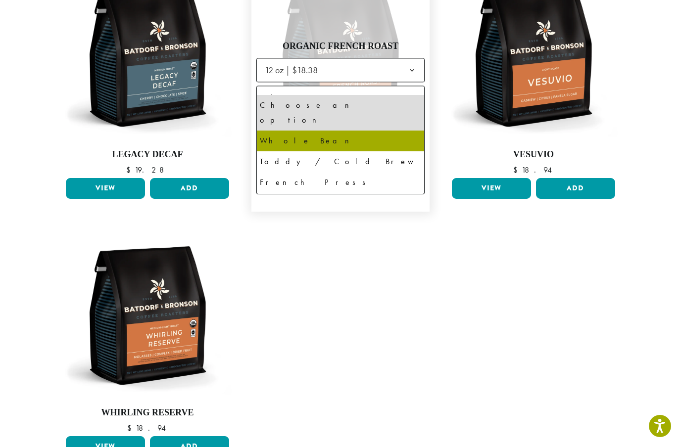
select select "**********"
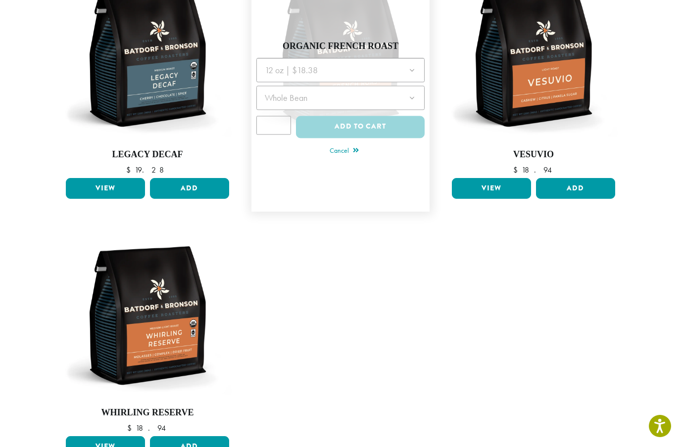
click at [355, 114] on div at bounding box center [340, 101] width 168 height 87
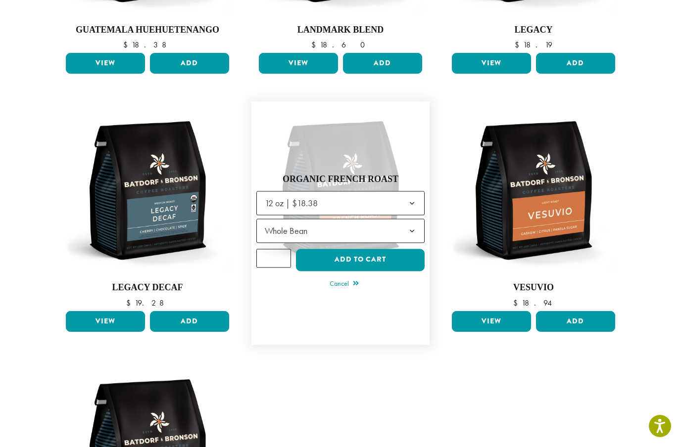
scroll to position [529, 0]
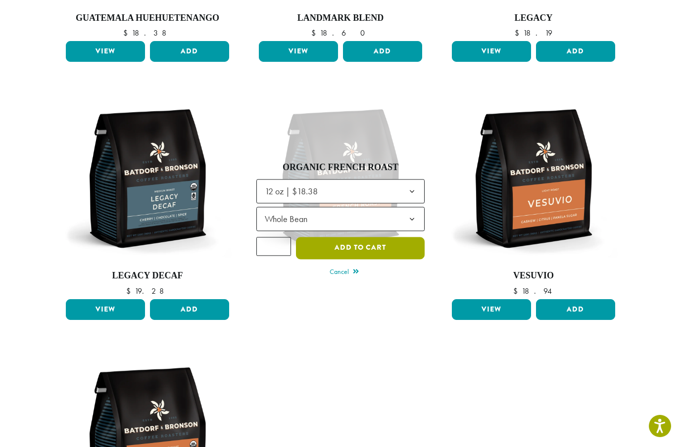
click at [339, 237] on button "Add to cart" at bounding box center [360, 248] width 129 height 22
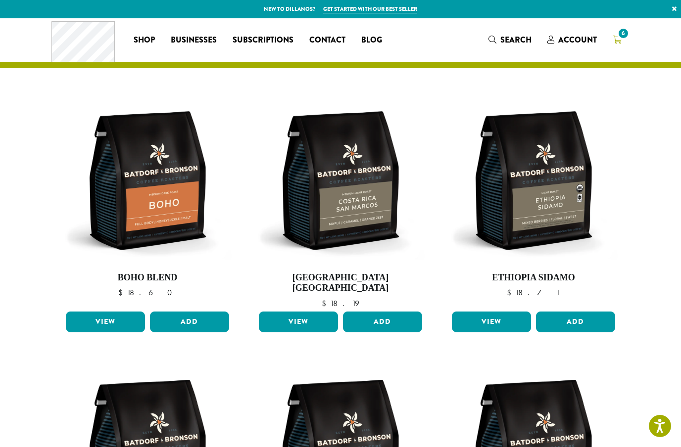
click at [618, 42] on icon "6" at bounding box center [617, 40] width 9 height 8
click at [618, 39] on icon "6" at bounding box center [617, 40] width 9 height 8
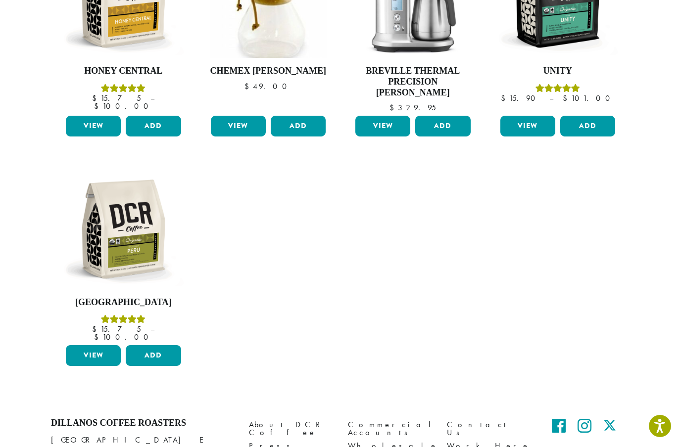
scroll to position [583, 0]
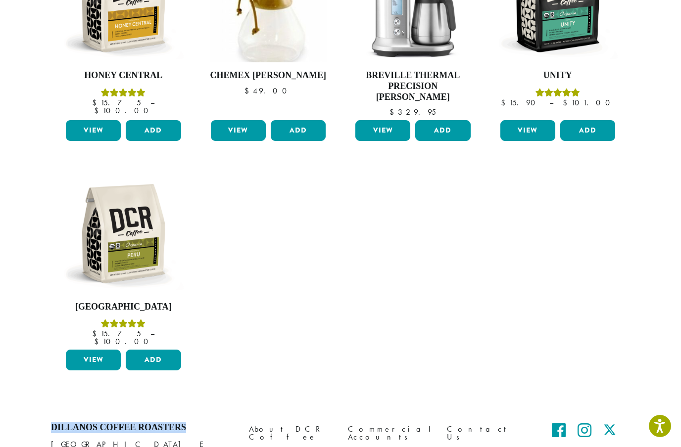
drag, startPoint x: 194, startPoint y: 374, endPoint x: 51, endPoint y: 372, distance: 142.5
click at [51, 423] on h4 "Dillanos Coffee Roasters" at bounding box center [142, 428] width 183 height 11
copy h4 "Dillanos Coffee Roasters"
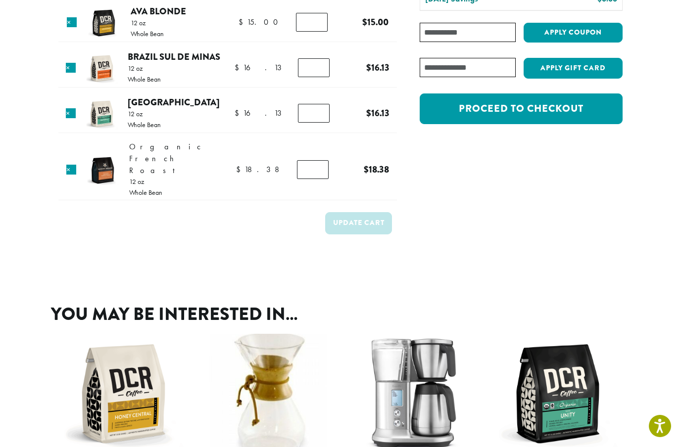
scroll to position [115, 0]
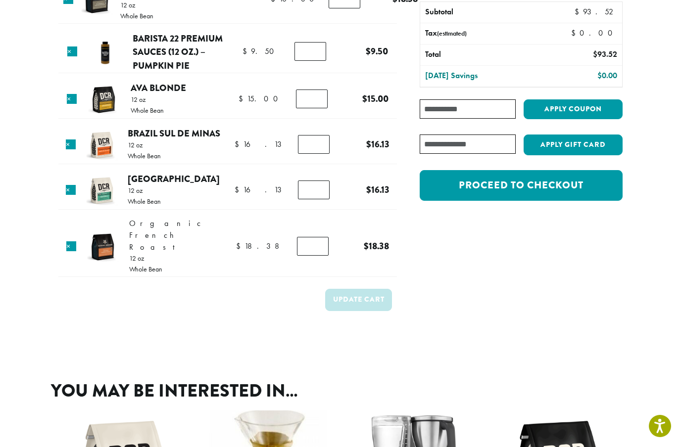
click at [461, 113] on input "Coupon:" at bounding box center [468, 108] width 96 height 19
type input "******"
click at [581, 104] on button "Apply coupon" at bounding box center [573, 109] width 99 height 20
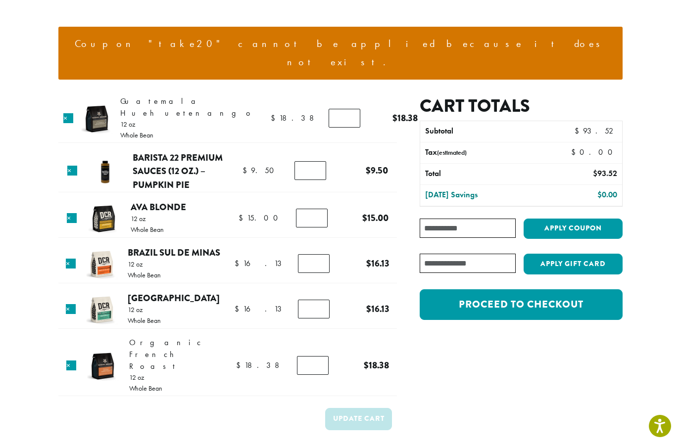
scroll to position [131, 0]
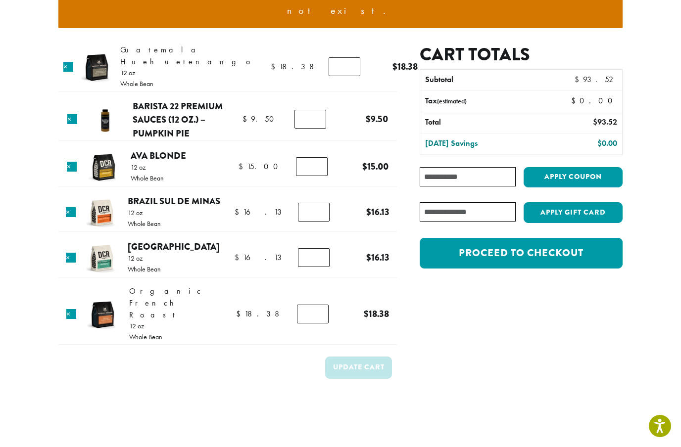
click at [467, 167] on input "Coupon:" at bounding box center [468, 176] width 96 height 19
paste input "******"
type input "******"
click at [576, 167] on button "Apply coupon" at bounding box center [573, 177] width 99 height 20
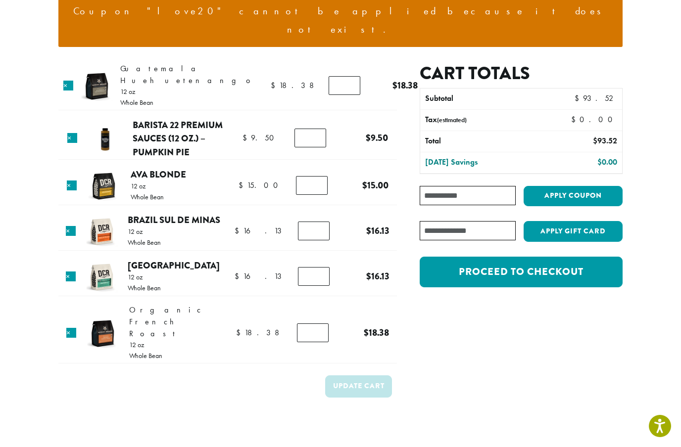
scroll to position [123, 0]
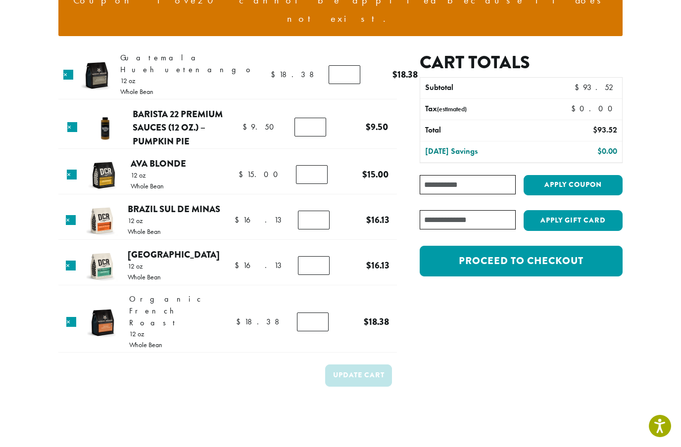
click at [489, 175] on input "Coupon:" at bounding box center [468, 184] width 96 height 19
paste input "**********"
type input "**********"
click at [570, 175] on button "Apply coupon" at bounding box center [573, 185] width 99 height 20
click at [574, 175] on button "Apply coupon" at bounding box center [573, 185] width 99 height 20
